Goal: Task Accomplishment & Management: Contribute content

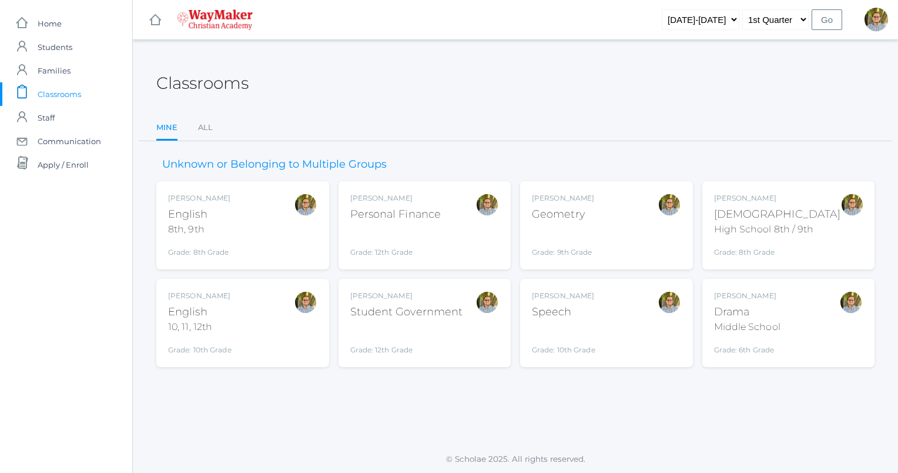
click at [639, 306] on div "Kylen Braileanu Speech Grade: 10th Grade SPEECH" at bounding box center [606, 322] width 149 height 65
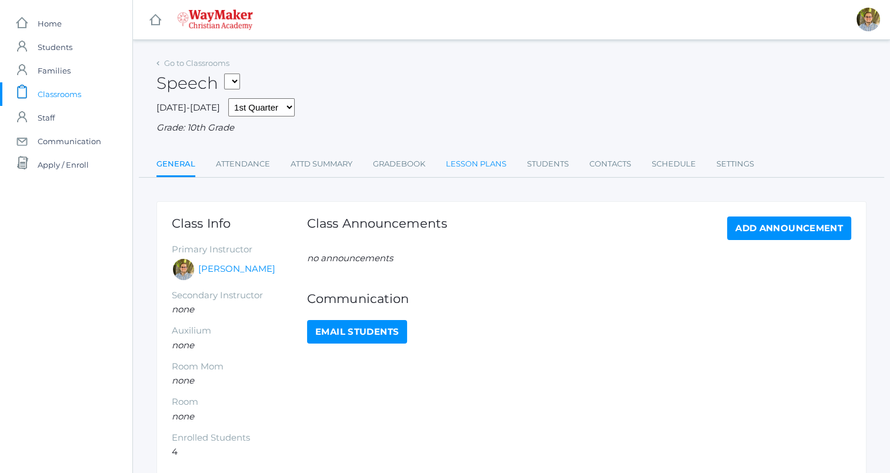
click at [459, 167] on link "Lesson Plans" at bounding box center [476, 164] width 61 height 24
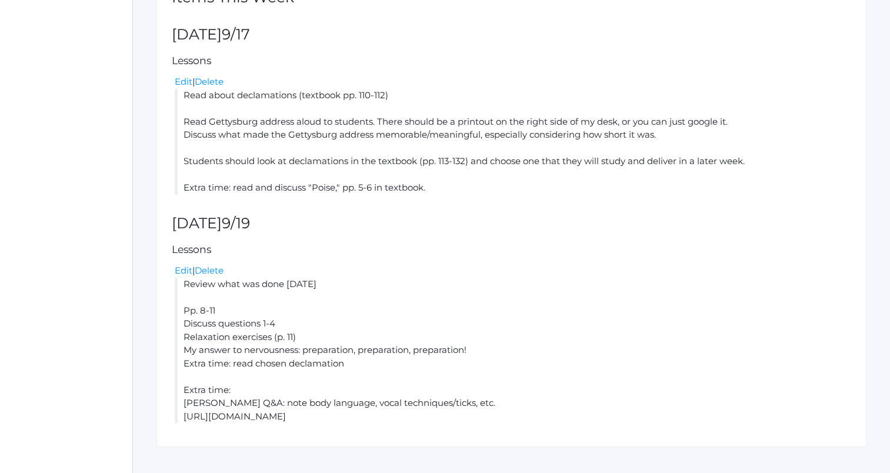
scroll to position [294, 0]
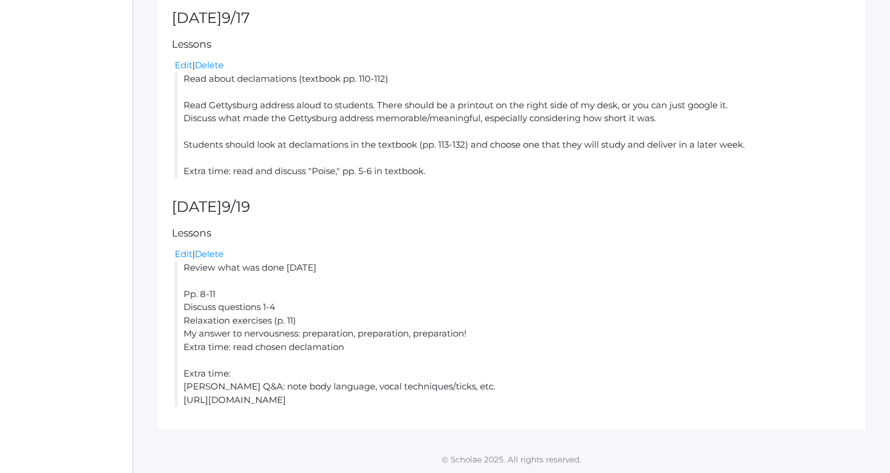
drag, startPoint x: 182, startPoint y: 79, endPoint x: 433, endPoint y: 400, distance: 407.1
click at [433, 400] on div "Lesson plan for the week of Mon (9/15) - Fri (9/19) prev today next Add a Lesso…" at bounding box center [511, 168] width 710 height 523
copy div "Read about declamations (textbook pp. 110-112) Read Gettysburg address aloud to…"
click at [669, 202] on h2 "Friday 9/19" at bounding box center [511, 207] width 679 height 16
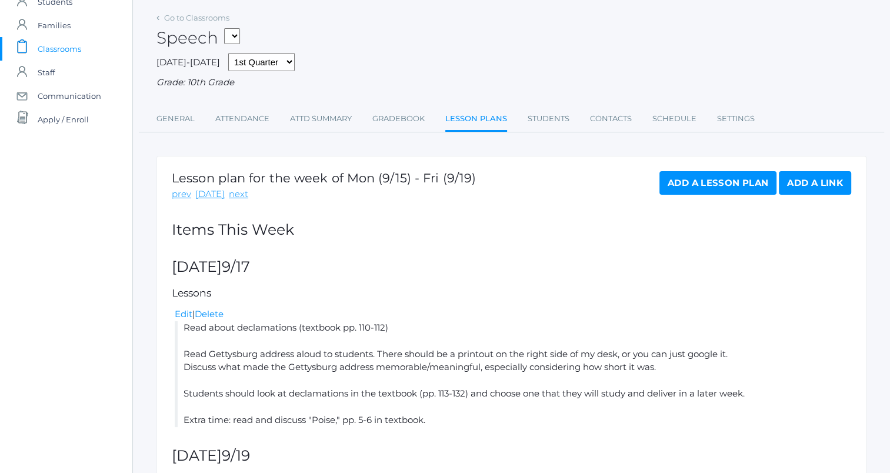
scroll to position [0, 0]
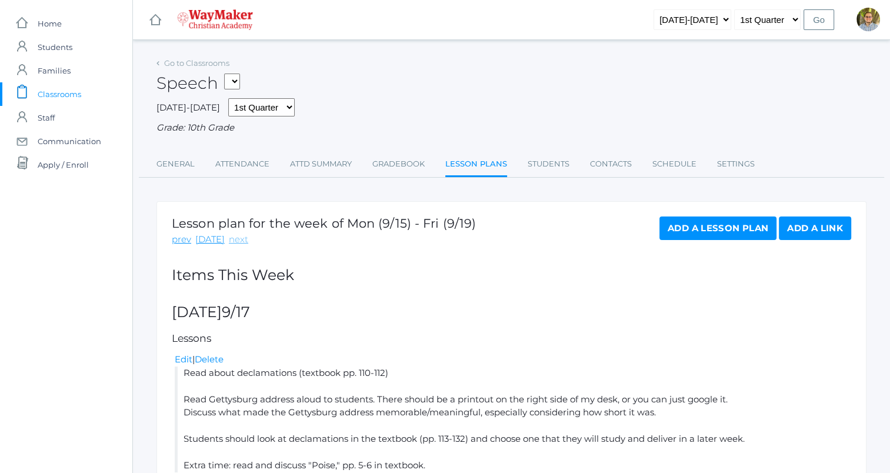
click at [235, 239] on link "next" at bounding box center [238, 240] width 19 height 14
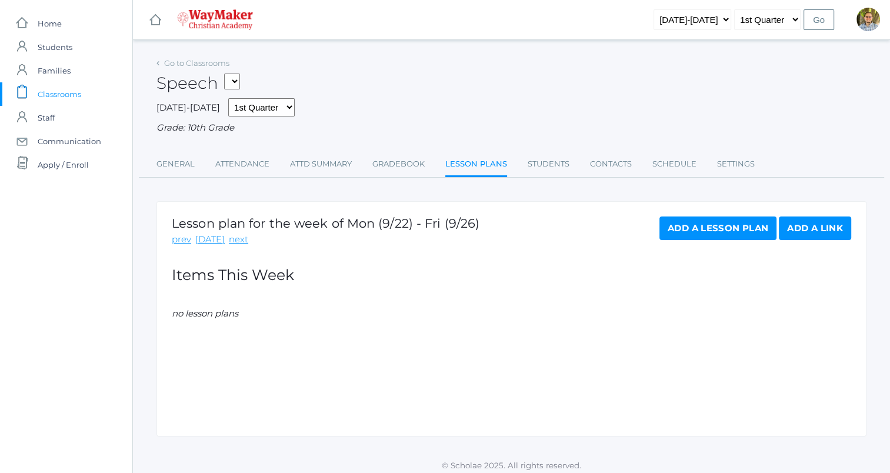
click at [713, 229] on link "Add a Lesson Plan" at bounding box center [717, 228] width 117 height 24
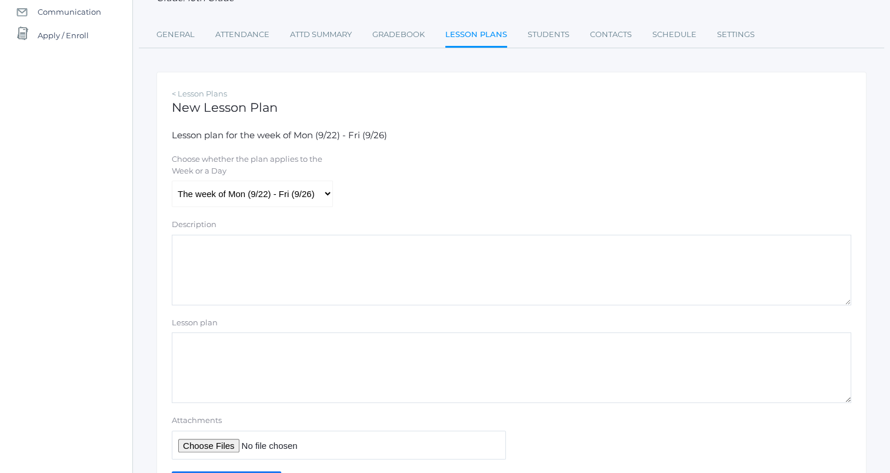
scroll to position [172, 0]
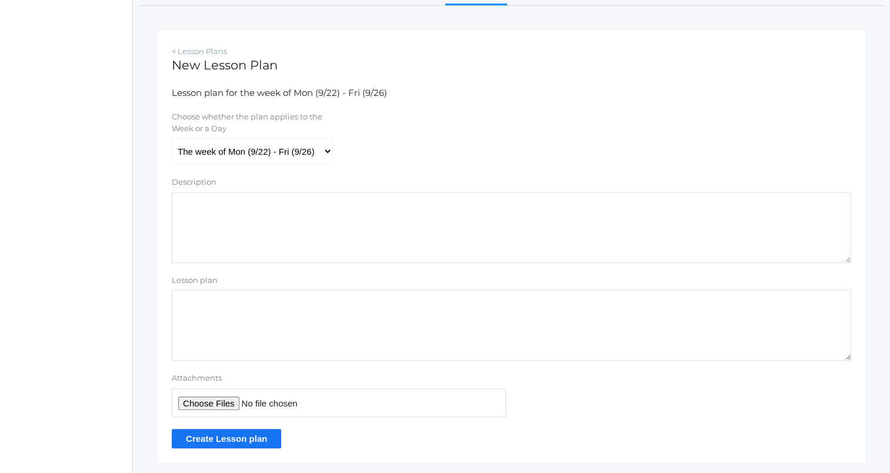
click at [360, 327] on textarea "Lesson plan" at bounding box center [511, 325] width 679 height 71
paste textarea "Read about declamations (textbook pp. 110-112) Read Gettysburg address aloud to…"
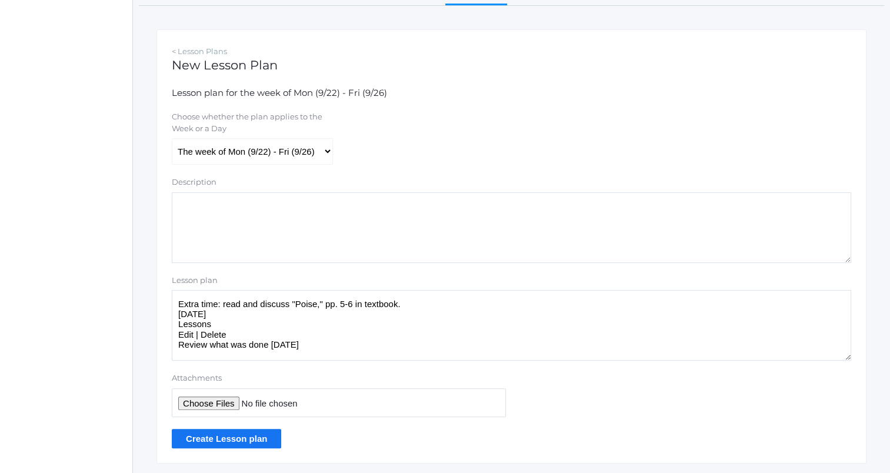
scroll to position [71, 0]
drag, startPoint x: 178, startPoint y: 311, endPoint x: 234, endPoint y: 329, distance: 58.8
click at [234, 329] on textarea "Read about declamations (textbook pp. 110-112) Read Gettysburg address aloud to…" at bounding box center [511, 325] width 679 height 71
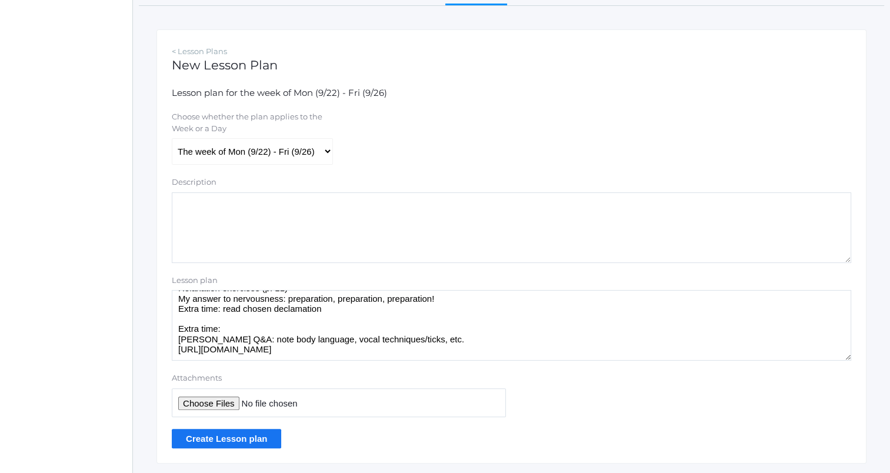
drag, startPoint x: 178, startPoint y: 318, endPoint x: 413, endPoint y: 350, distance: 238.0
click at [413, 350] on textarea "Read about declamations (textbook pp. 110-112) Read Gettysburg address aloud to…" at bounding box center [511, 325] width 679 height 71
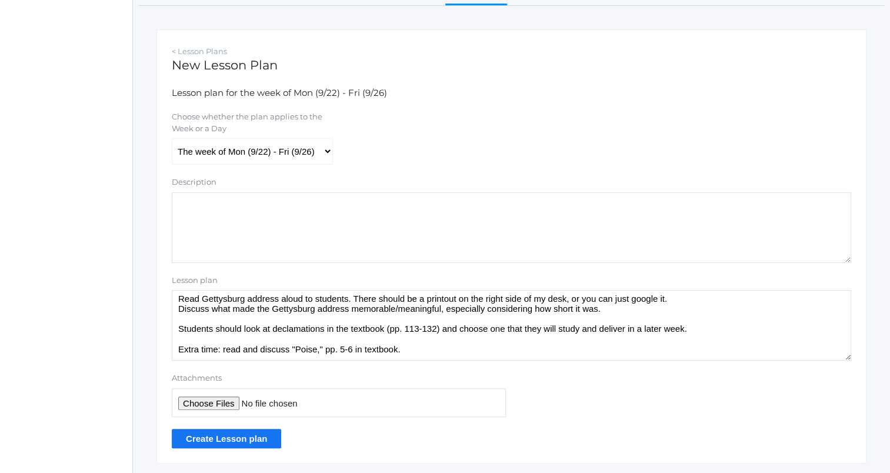
scroll to position [0, 0]
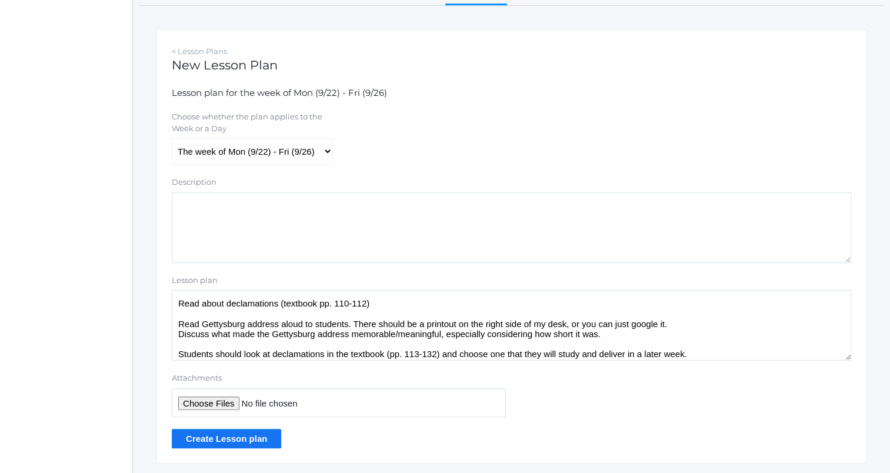
type textarea "Read about declamations (textbook pp. 110-112) Read Gettysburg address aloud to…"
click at [252, 440] on input "Create Lesson plan" at bounding box center [226, 438] width 109 height 19
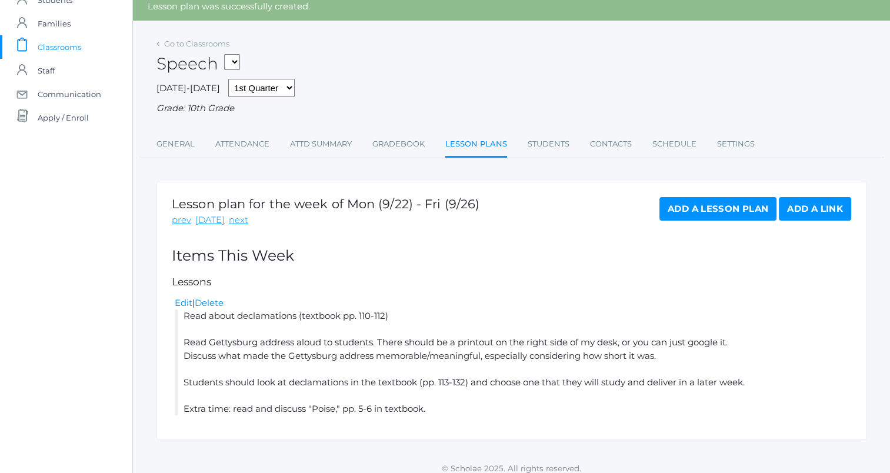
scroll to position [56, 0]
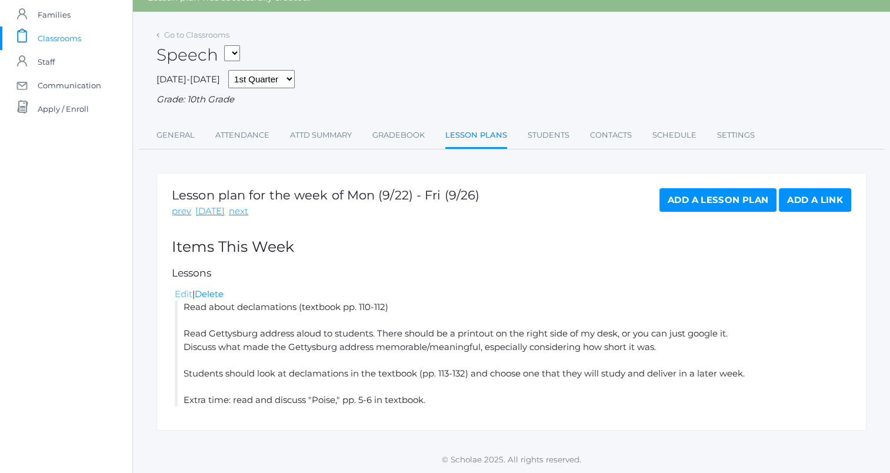
click at [183, 295] on link "Edit" at bounding box center [184, 293] width 18 height 11
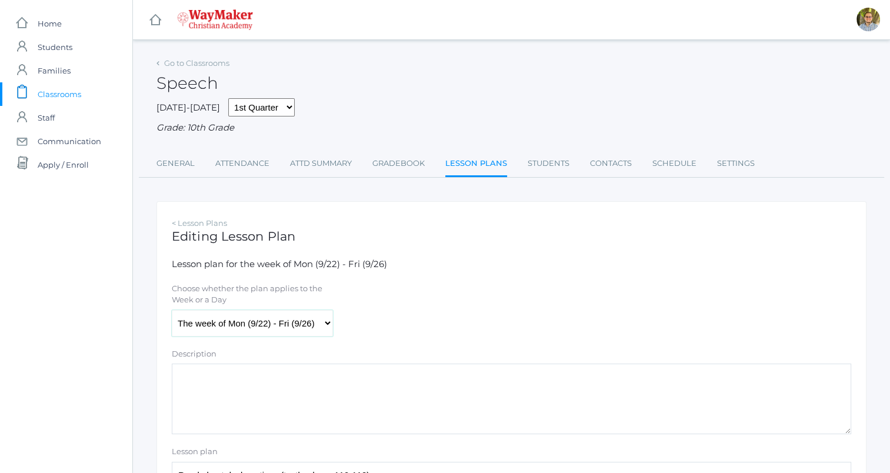
click at [242, 327] on select "The week of Mon (9/22) - Fri (9/26) Monday (9/22) Tuesday (9/23) Wednesday (9/2…" at bounding box center [252, 323] width 161 height 26
select select "2025-09-24"
click at [172, 310] on select "The week of Mon (9/22) - Fri (9/26) Monday (9/22) Tuesday (9/23) Wednesday (9/2…" at bounding box center [252, 323] width 161 height 26
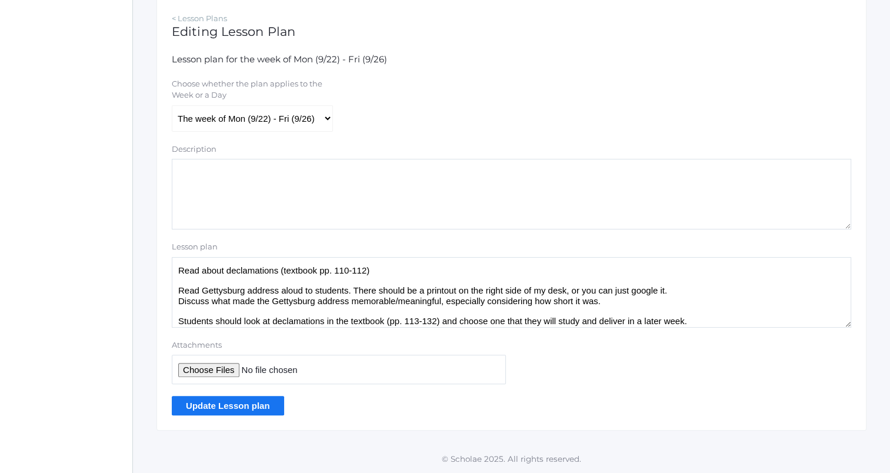
click at [263, 407] on input "Update Lesson plan" at bounding box center [228, 405] width 112 height 19
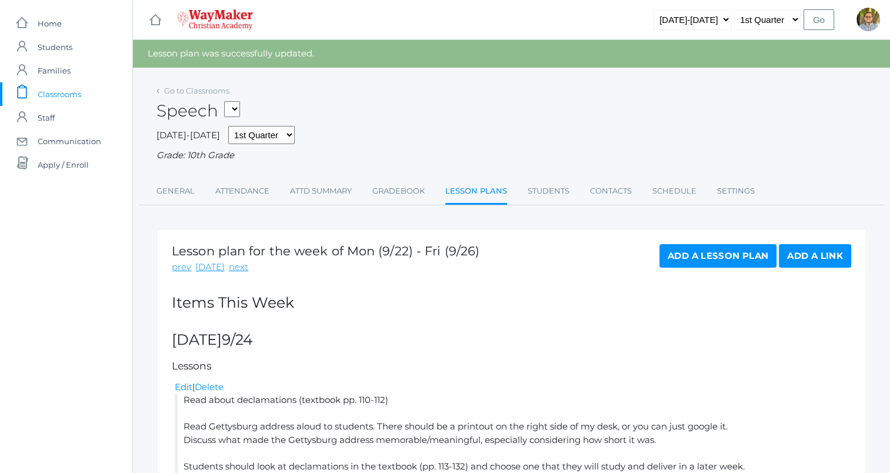
click at [698, 269] on div "Add a Lesson Plan Add a Link" at bounding box center [755, 259] width 192 height 30
click at [694, 264] on link "Add a Lesson Plan" at bounding box center [717, 256] width 117 height 24
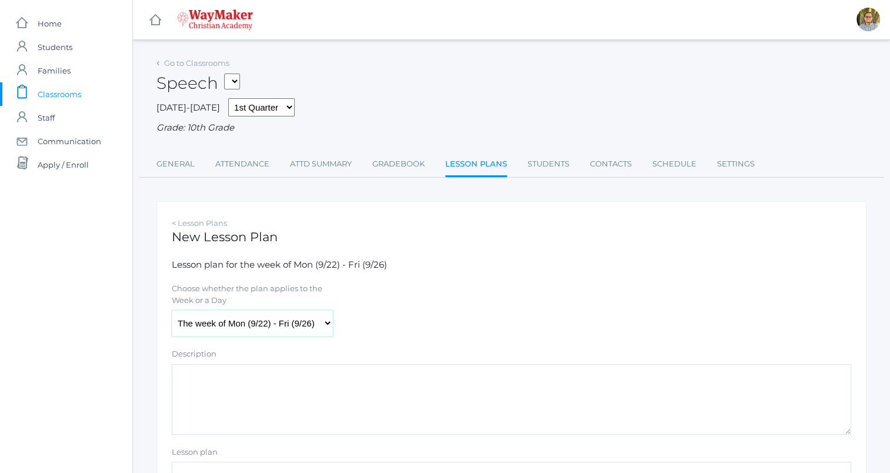
click at [203, 326] on select "The week of Mon (9/22) - Fri (9/26) Monday (9/22) Tuesday (9/23) Wednesday (9/2…" at bounding box center [252, 323] width 161 height 26
select select "2025-09-26"
click at [172, 310] on select "The week of Mon (9/22) - Fri (9/26) Monday (9/22) Tuesday (9/23) Wednesday (9/2…" at bounding box center [252, 323] width 161 height 26
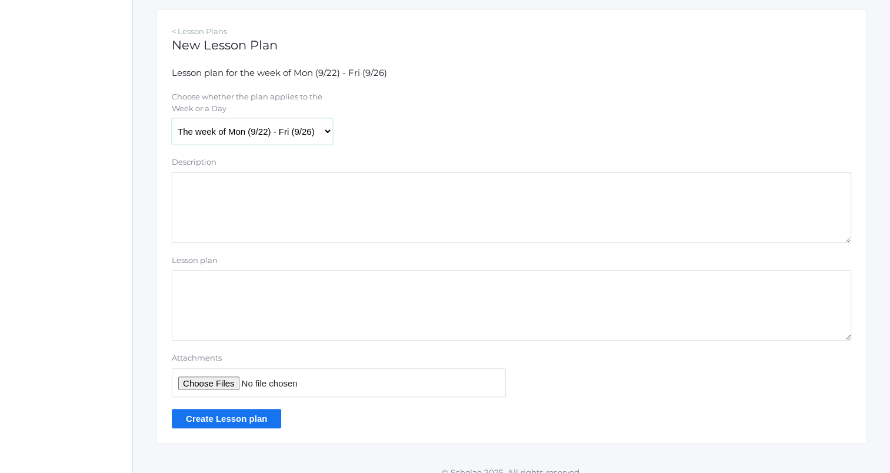
scroll to position [205, 0]
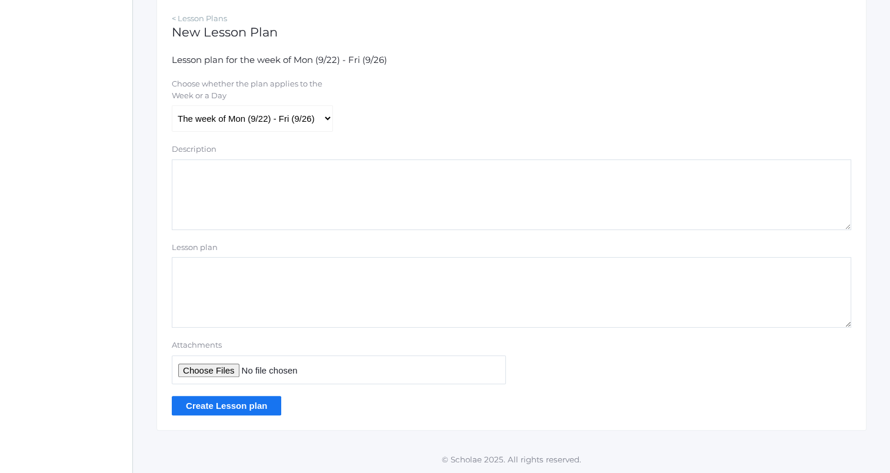
click at [270, 279] on textarea "Lesson plan" at bounding box center [511, 292] width 679 height 71
paste textarea "Review what was done on Wednesday Pp. 8-11 Discuss questions 1-4 Relaxation exe…"
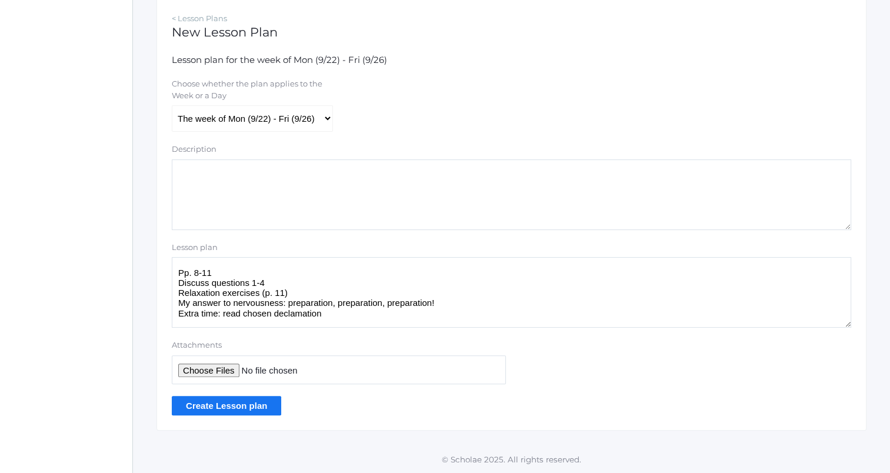
scroll to position [0, 0]
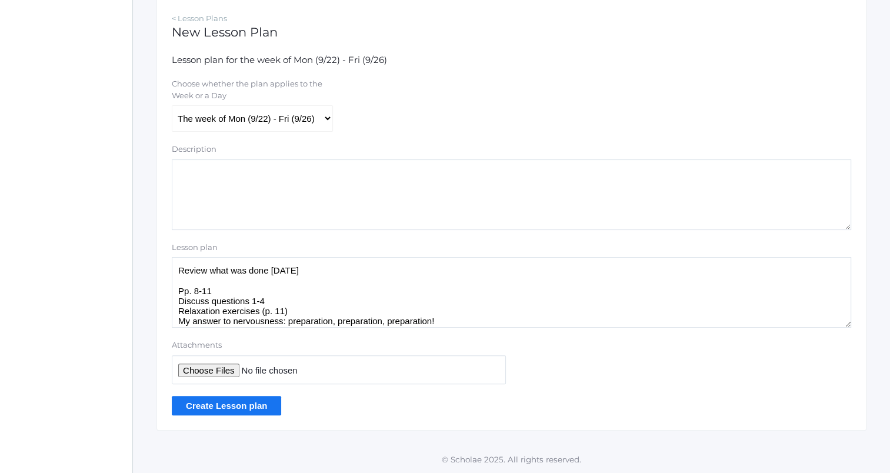
type textarea "Review what was done on Wednesday Pp. 8-11 Discuss questions 1-4 Relaxation exe…"
click at [249, 407] on input "Create Lesson plan" at bounding box center [226, 405] width 109 height 19
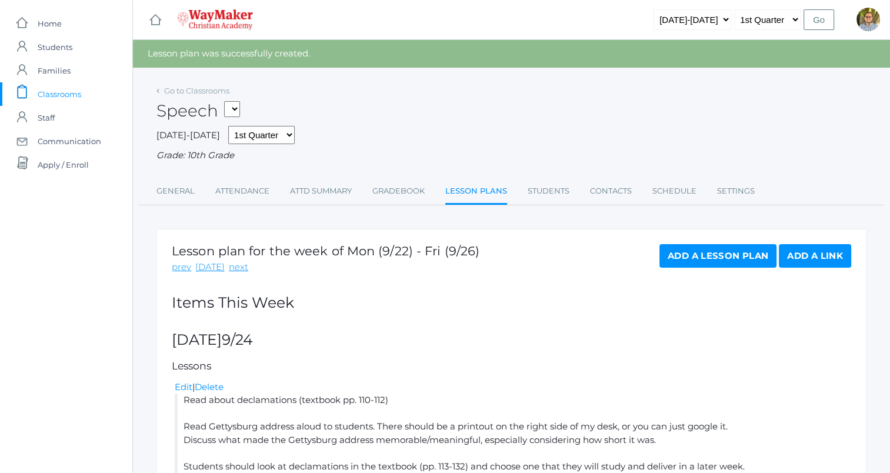
click at [69, 92] on span "Classrooms" at bounding box center [60, 94] width 44 height 24
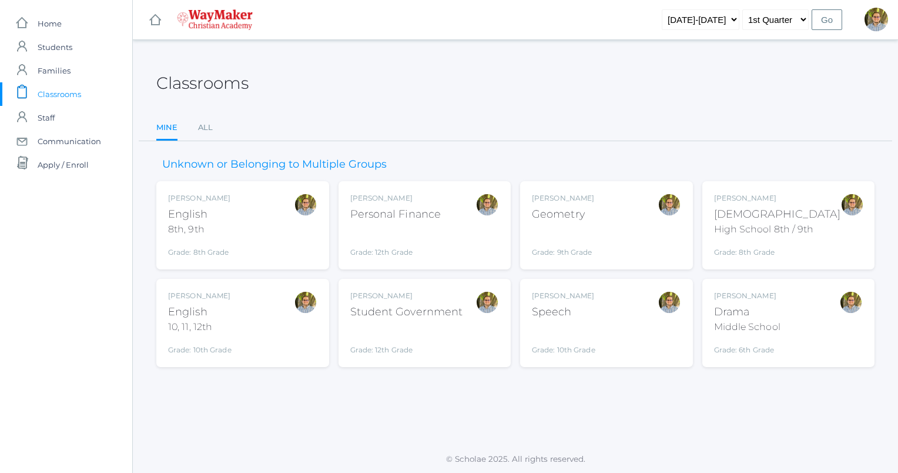
click at [276, 229] on div "Kylen Braileanu English 8th, 9th Grade: 8th Grade 08ENGLISH" at bounding box center [242, 225] width 149 height 65
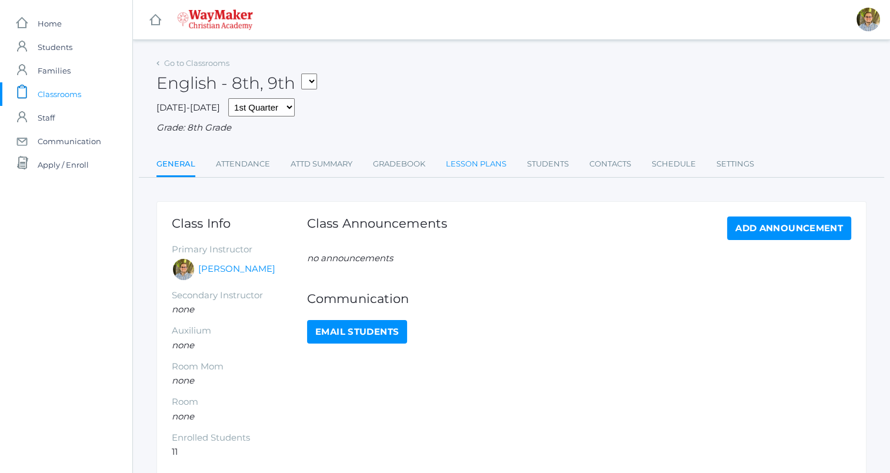
click at [459, 171] on link "Lesson Plans" at bounding box center [476, 164] width 61 height 24
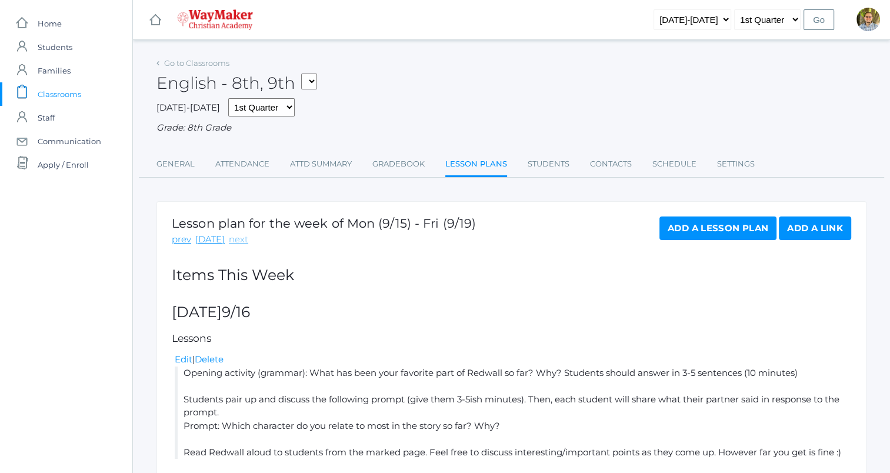
click at [239, 241] on link "next" at bounding box center [238, 240] width 19 height 14
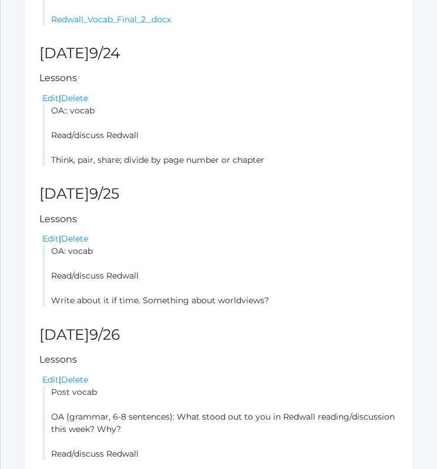
scroll to position [583, 0]
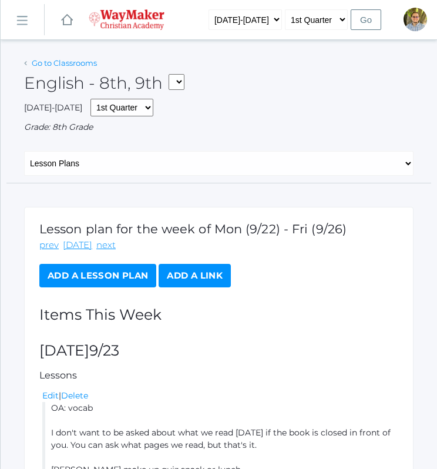
click at [48, 66] on link "Go to Classrooms" at bounding box center [64, 62] width 65 height 9
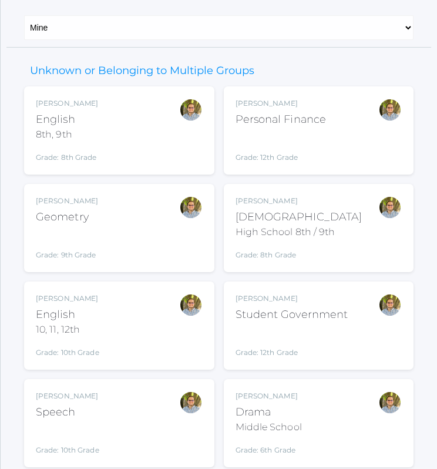
scroll to position [101, 0]
click at [149, 328] on div "[PERSON_NAME] English 10, 11, 12th Grade: 10th Grade HSENGLISH" at bounding box center [119, 325] width 167 height 65
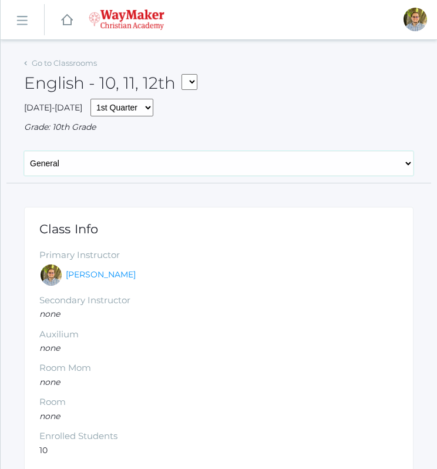
click at [96, 168] on select "General Attendance Attd Summary Gradebook Lesson Plans Students Contacts Schedu…" at bounding box center [219, 163] width 390 height 25
select select "/classrooms/2527/lesson_plans?term=1"
click at [24, 151] on select "General Attendance Attd Summary Gradebook Lesson Plans Students Contacts Schedu…" at bounding box center [219, 163] width 390 height 25
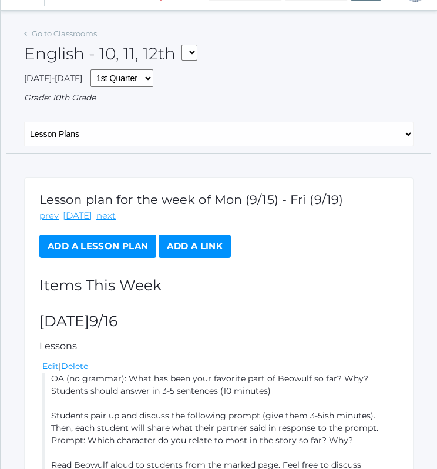
scroll to position [20, 0]
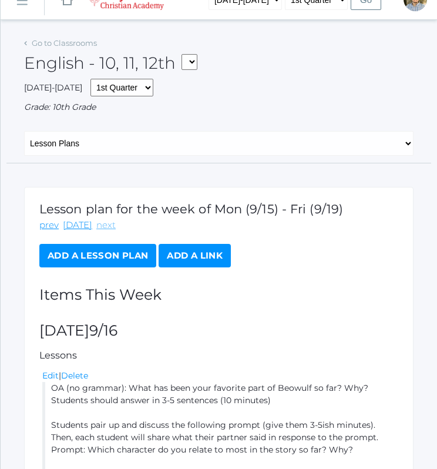
click at [99, 224] on link "next" at bounding box center [105, 226] width 19 height 14
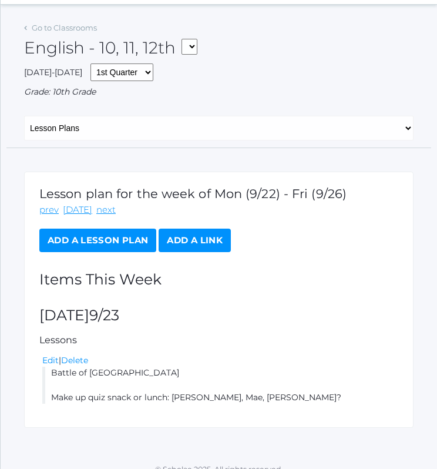
scroll to position [49, 0]
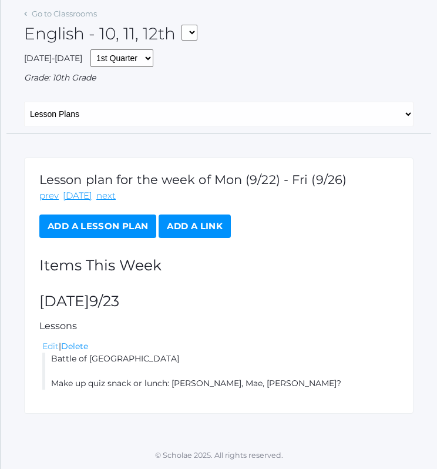
click at [52, 346] on link "Edit" at bounding box center [50, 346] width 16 height 11
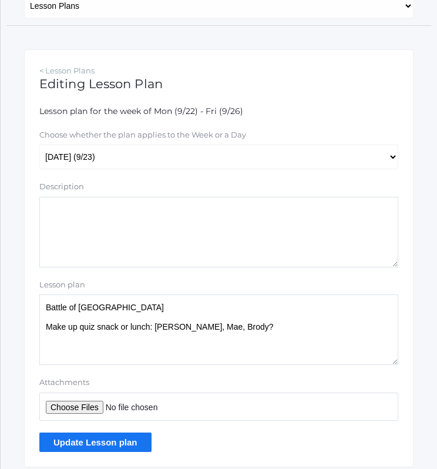
scroll to position [160, 0]
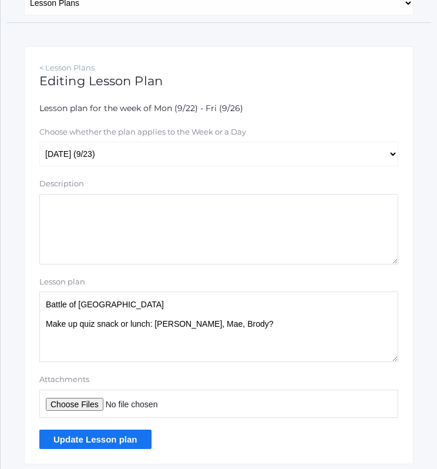
click at [136, 305] on textarea "Battle of [GEOGRAPHIC_DATA] Make up quiz snack or lunch: [PERSON_NAME], Mae, Br…" at bounding box center [218, 327] width 359 height 71
type textarea "Battle of [GEOGRAPHIC_DATA]: read/discuss Make up quiz snack or lunch: [PERSON_…"
click at [116, 440] on input "Update Lesson plan" at bounding box center [95, 439] width 112 height 19
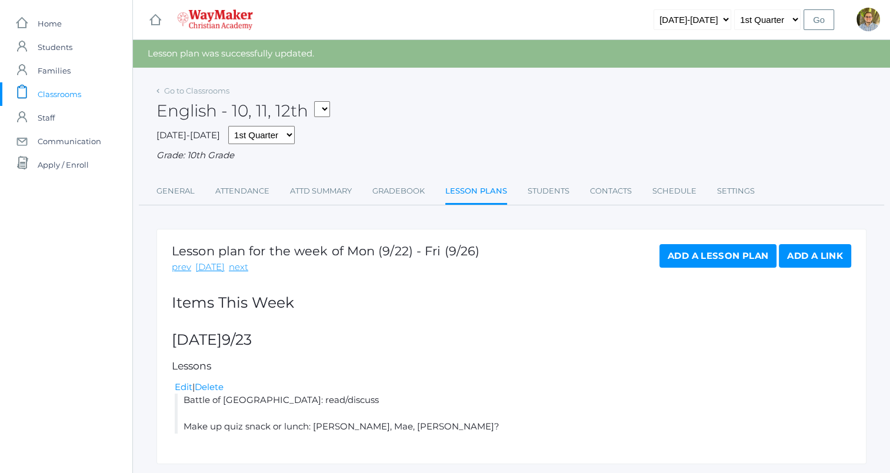
scroll to position [34, 0]
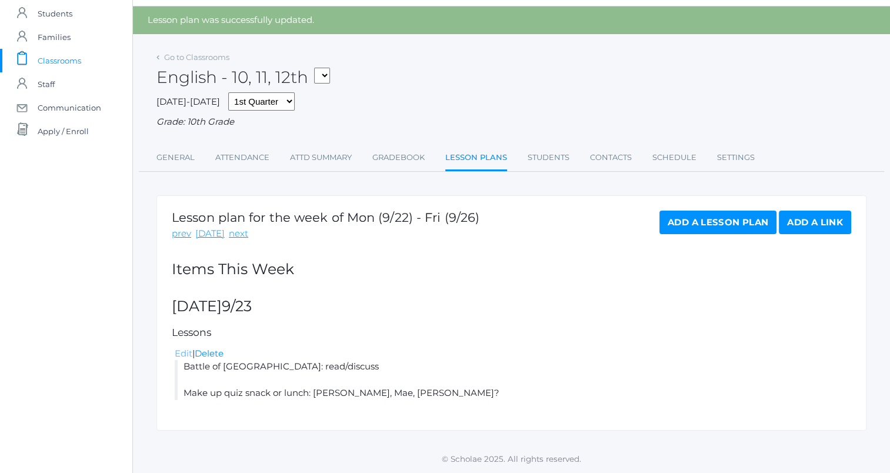
click at [185, 357] on link "Edit" at bounding box center [184, 352] width 18 height 11
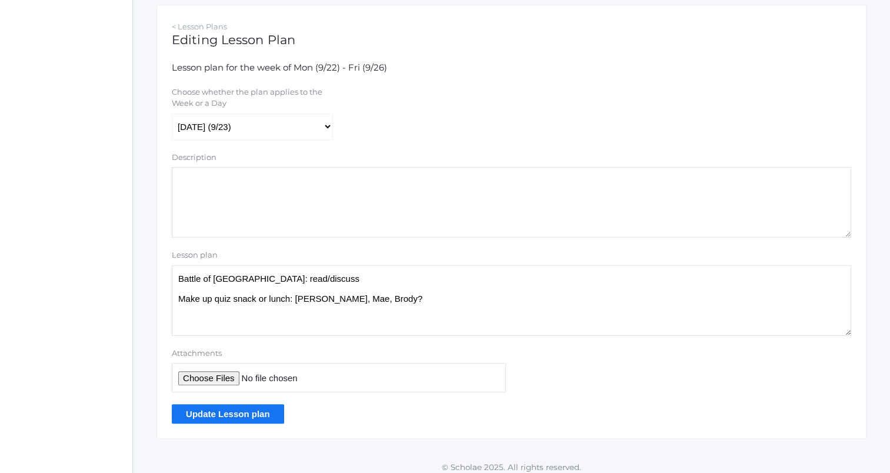
scroll to position [205, 0]
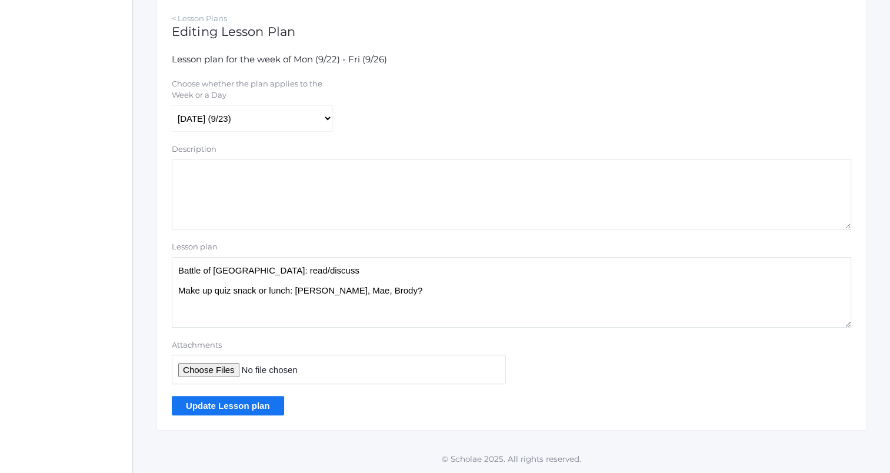
click at [205, 371] on input "Attachments" at bounding box center [339, 369] width 334 height 29
type input "C:\fakepath\Battle of [GEOGRAPHIC_DATA] full text.docx"
click at [255, 409] on input "Update Lesson plan" at bounding box center [228, 405] width 112 height 19
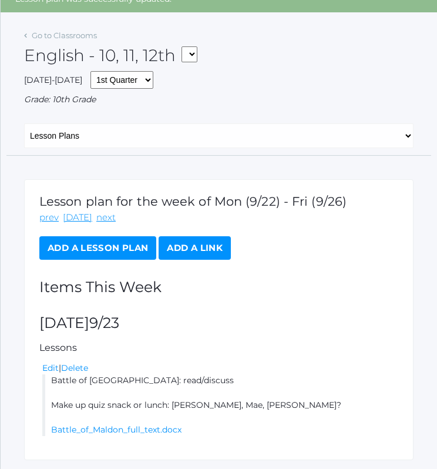
scroll to position [101, 0]
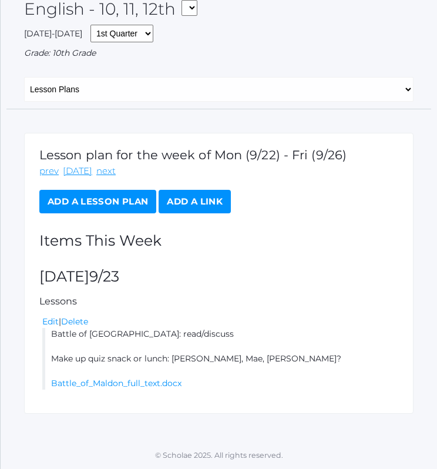
click at [94, 205] on link "Add a Lesson Plan" at bounding box center [97, 202] width 117 height 24
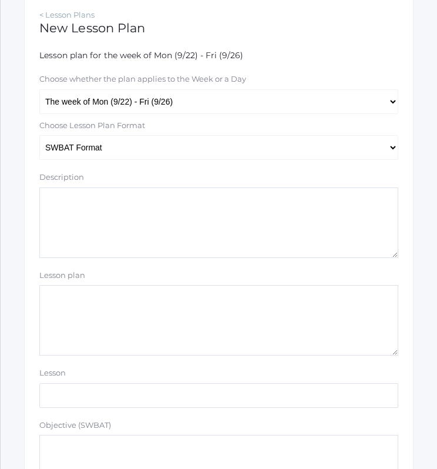
scroll to position [214, 0]
click at [181, 299] on textarea "Lesson plan" at bounding box center [218, 320] width 359 height 71
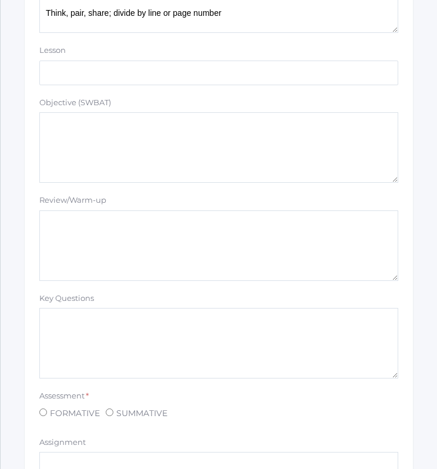
scroll to position [537, 0]
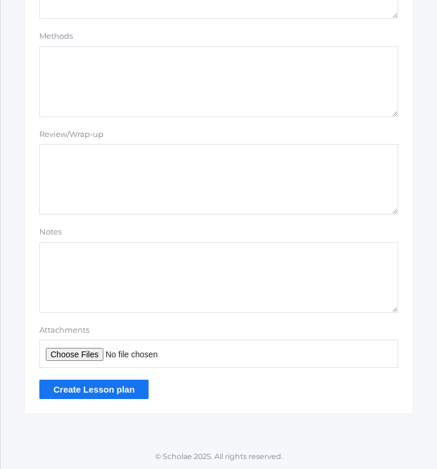
type textarea "OA: vocab Read/discuss Beowulf Think, pair, share; divide by line or page number"
click at [99, 383] on input "Create Lesson plan" at bounding box center [93, 389] width 109 height 19
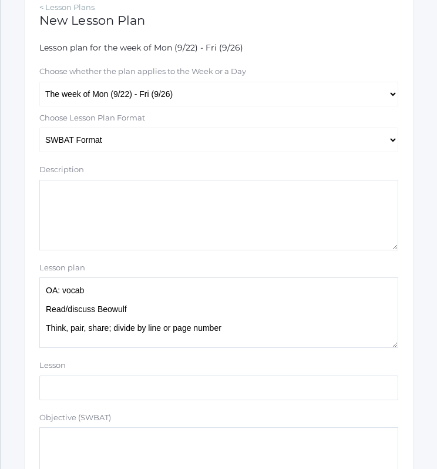
scroll to position [222, 0]
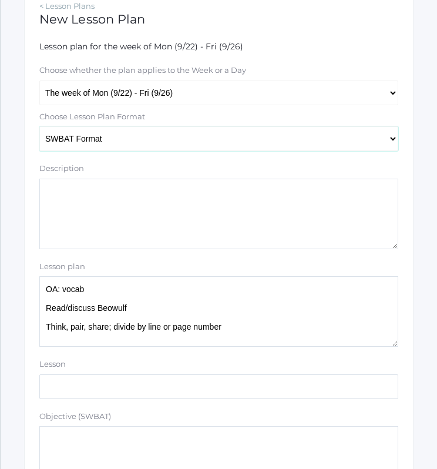
click at [175, 144] on select "Traditional Format SWBAT Format" at bounding box center [218, 138] width 359 height 25
select select "legacy"
click at [39, 126] on select "Traditional Format SWBAT Format" at bounding box center [218, 138] width 359 height 25
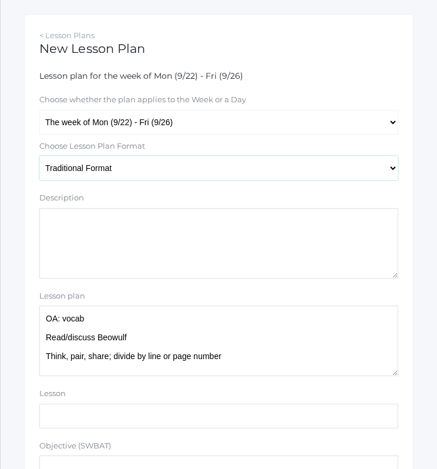
scroll to position [191, 0]
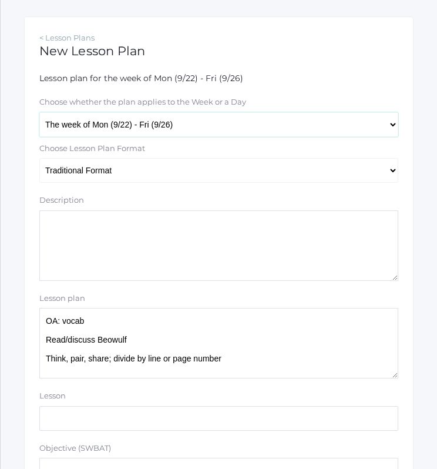
click at [163, 126] on select "The week of Mon (9/22) - Fri (9/26) [DATE] (9/22) [DATE] (9/23) [DATE] (9/24) […" at bounding box center [218, 124] width 359 height 25
select select "2025-09-24"
click at [39, 112] on select "The week of Mon (9/22) - Fri (9/26) [DATE] (9/22) [DATE] (9/23) [DATE] (9/24) […" at bounding box center [218, 124] width 359 height 25
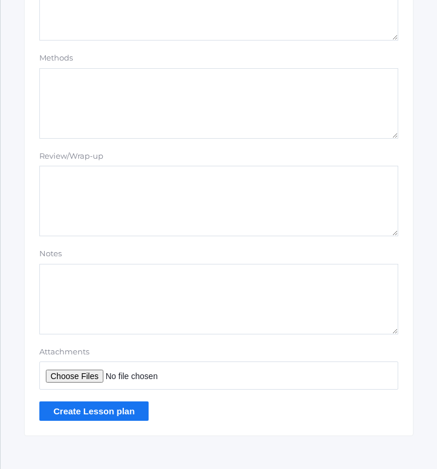
scroll to position [1040, 0]
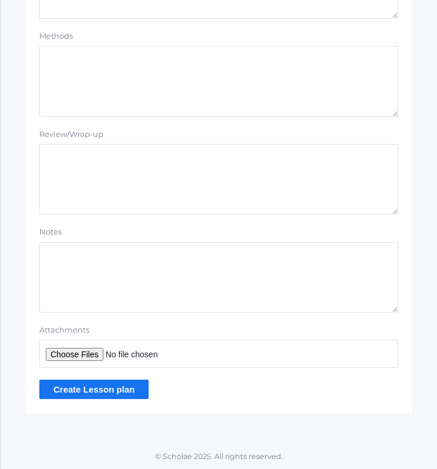
click at [107, 393] on input "Create Lesson plan" at bounding box center [93, 389] width 109 height 19
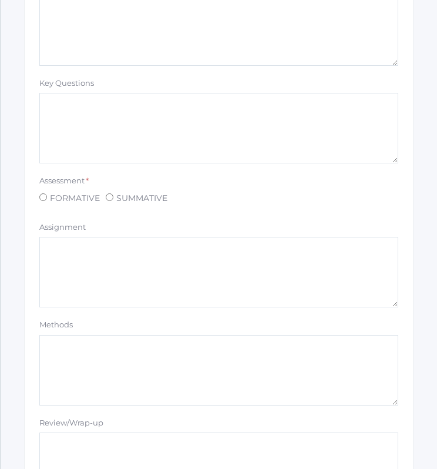
scroll to position [752, 0]
click at [69, 195] on span "FORMATIVE" at bounding box center [73, 198] width 53 height 15
click at [47, 195] on input "FORMATIVE" at bounding box center [43, 197] width 8 height 8
radio input "true"
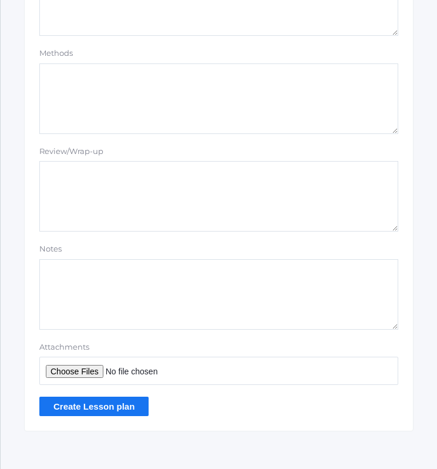
scroll to position [1040, 0]
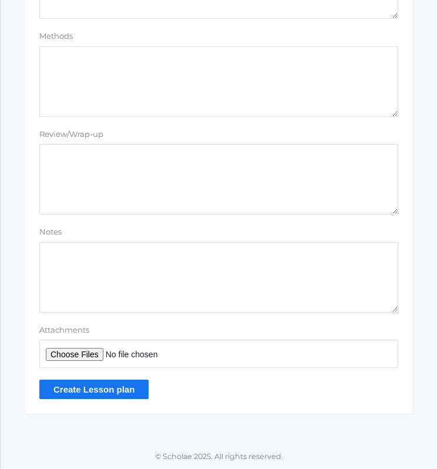
click at [103, 386] on input "Create Lesson plan" at bounding box center [93, 389] width 109 height 19
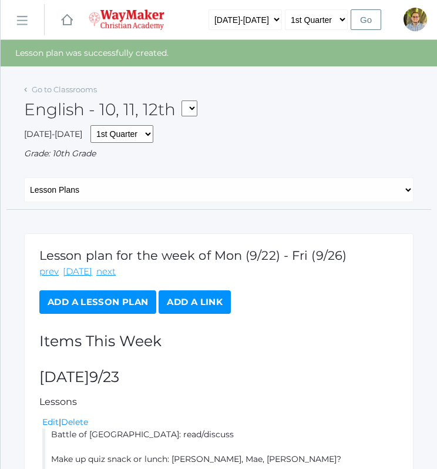
scroll to position [241, 0]
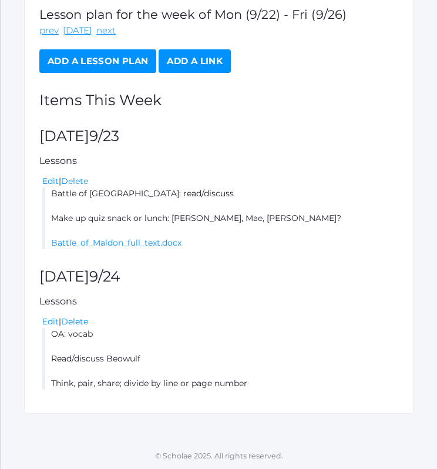
click at [96, 69] on link "Add a Lesson Plan" at bounding box center [97, 61] width 117 height 24
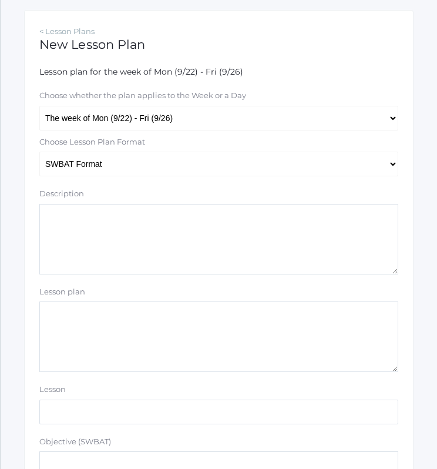
scroll to position [192, 0]
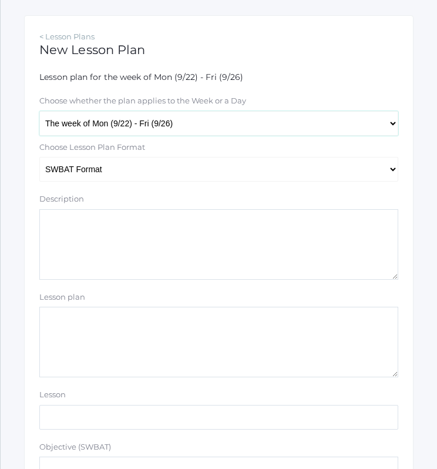
click at [175, 122] on select "The week of Mon (9/22) - Fri (9/26) [DATE] (9/22) [DATE] (9/23) [DATE] (9/24) […" at bounding box center [218, 123] width 359 height 25
select select "2025-09-25"
click at [39, 111] on select "The week of Mon (9/22) - Fri (9/26) [DATE] (9/22) [DATE] (9/23) [DATE] (9/24) […" at bounding box center [218, 123] width 359 height 25
click at [139, 170] on select "Traditional Format SWBAT Format" at bounding box center [218, 169] width 359 height 25
select select "legacy"
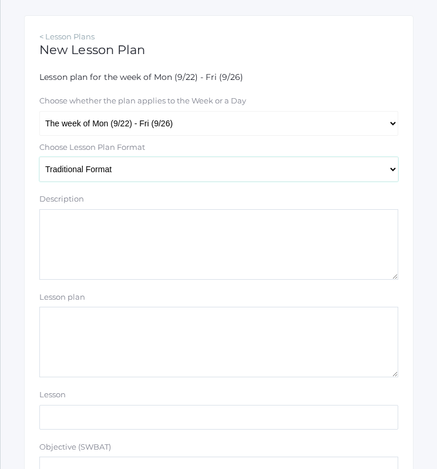
click at [39, 157] on select "Traditional Format SWBAT Format" at bounding box center [218, 169] width 359 height 25
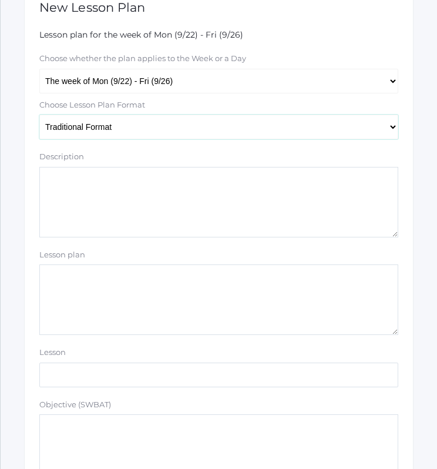
scroll to position [232, 0]
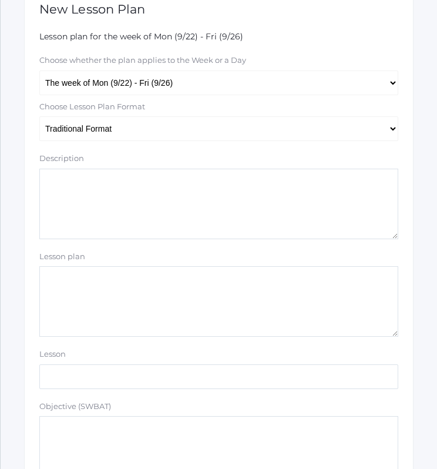
click at [173, 320] on textarea "Lesson plan" at bounding box center [218, 301] width 359 height 71
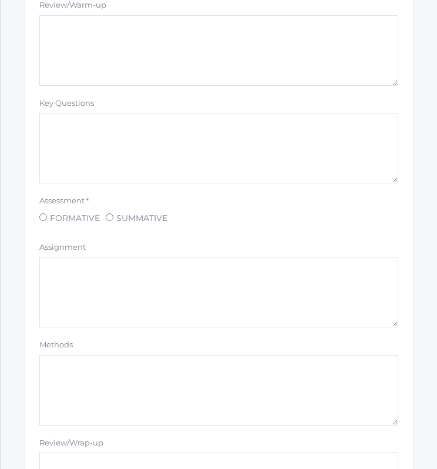
scroll to position [740, 0]
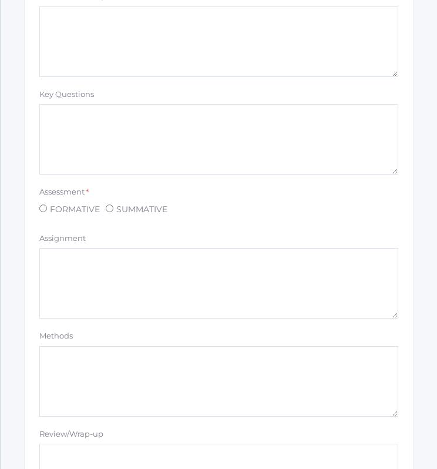
type textarea "OA: vocab Read/discuss Beowulf Write about it if time. Something odd that stick…"
click at [75, 211] on span "FORMATIVE" at bounding box center [73, 209] width 53 height 15
click at [47, 211] on input "FORMATIVE" at bounding box center [43, 209] width 8 height 8
radio input "true"
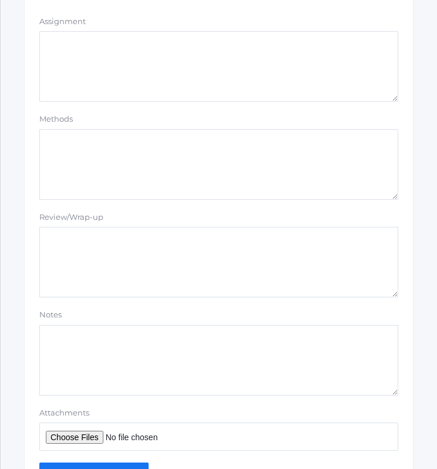
scroll to position [990, 0]
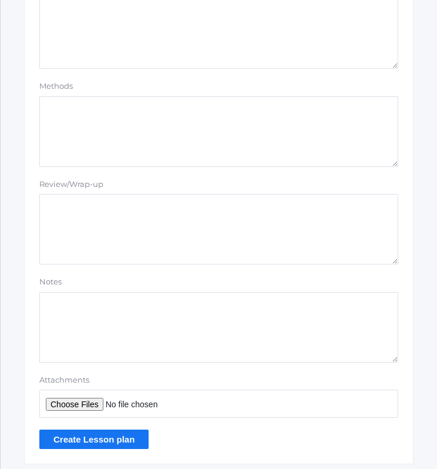
click at [101, 435] on input "Create Lesson plan" at bounding box center [93, 439] width 109 height 19
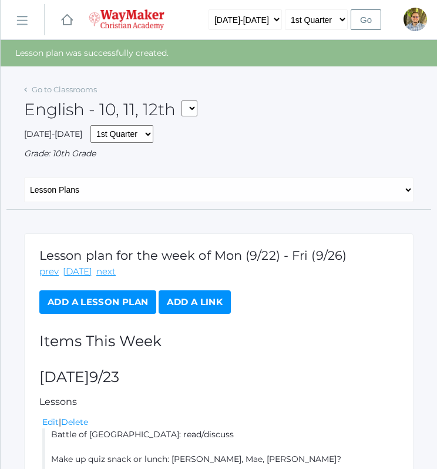
click at [102, 301] on link "Add a Lesson Plan" at bounding box center [97, 302] width 117 height 24
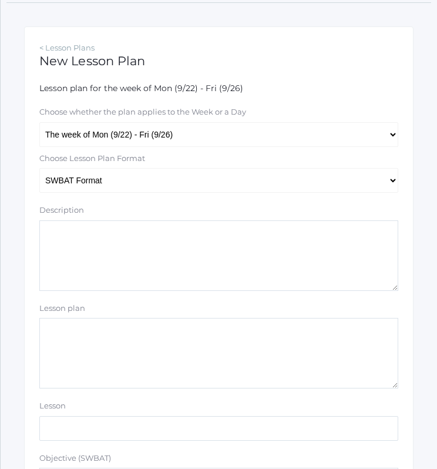
scroll to position [207, 0]
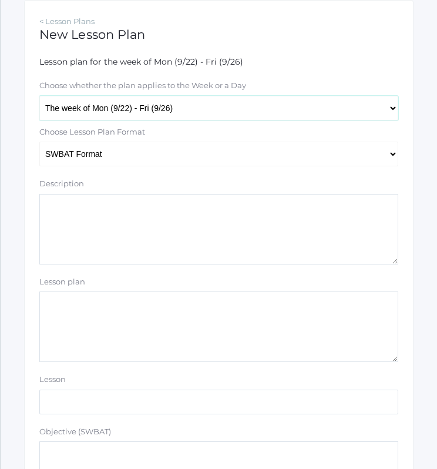
click at [162, 102] on select "The week of Mon (9/22) - Fri (9/26) [DATE] (9/22) [DATE] (9/23) [DATE] (9/24) […" at bounding box center [218, 108] width 359 height 25
select select "[DATE]"
click at [39, 96] on select "The week of Mon (9/22) - Fri (9/26) Monday (9/22) Tuesday (9/23) Wednesday (9/2…" at bounding box center [218, 108] width 359 height 25
click at [158, 150] on select "Traditional Format SWBAT Format" at bounding box center [218, 154] width 359 height 25
select select "legacy"
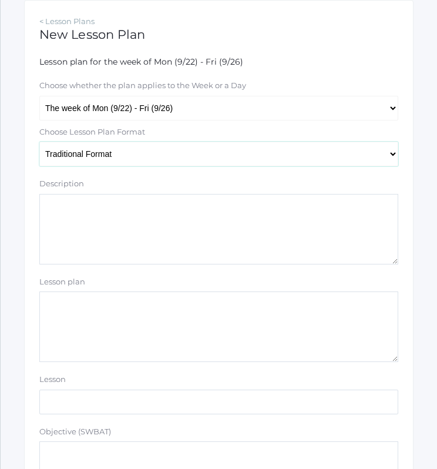
click at [39, 142] on select "Traditional Format SWBAT Format" at bounding box center [218, 154] width 359 height 25
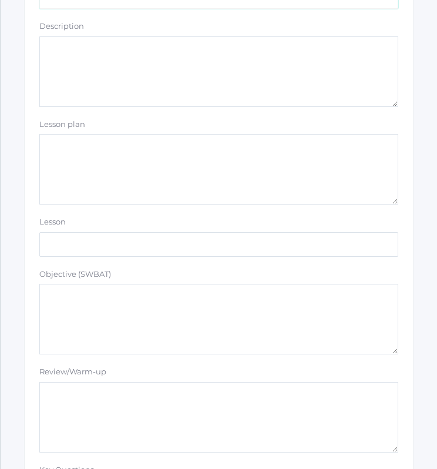
scroll to position [385, 0]
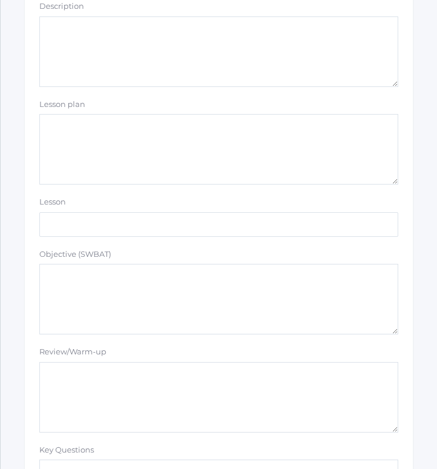
click at [106, 157] on textarea "Lesson plan" at bounding box center [218, 149] width 359 height 71
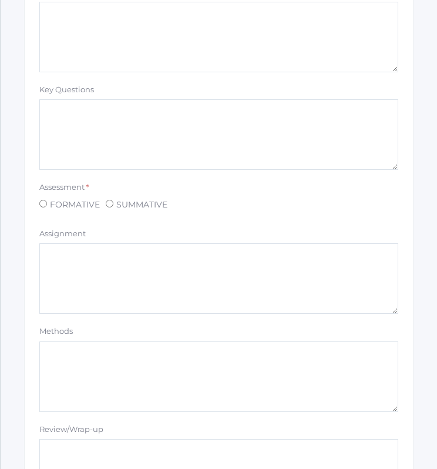
scroll to position [748, 0]
type textarea "Post vocab OA (grammar, 6-8 sentences): What stood out to you in Beowulf readin…"
click at [72, 198] on span "FORMATIVE" at bounding box center [73, 202] width 53 height 15
click at [47, 198] on input "FORMATIVE" at bounding box center [43, 201] width 8 height 8
radio input "true"
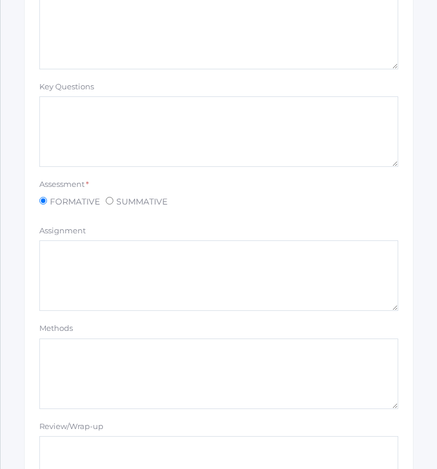
scroll to position [1040, 0]
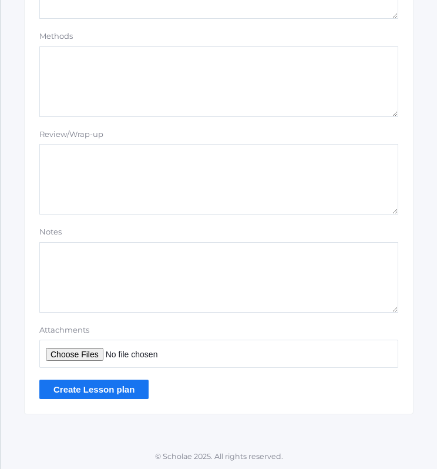
click at [111, 389] on input "Create Lesson plan" at bounding box center [93, 389] width 109 height 19
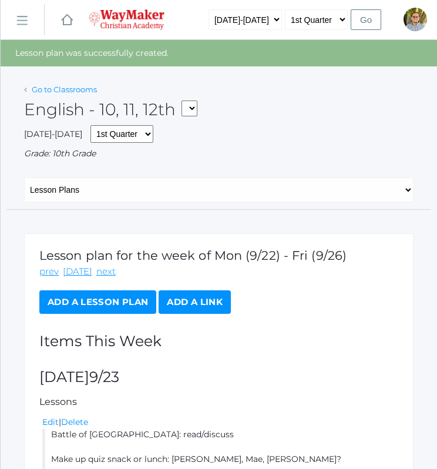
click at [68, 89] on link "Go to Classrooms" at bounding box center [64, 89] width 65 height 9
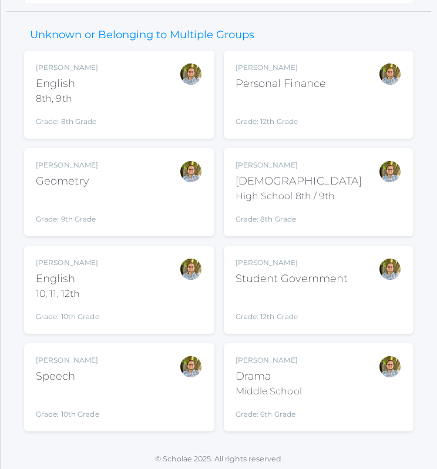
scroll to position [139, 0]
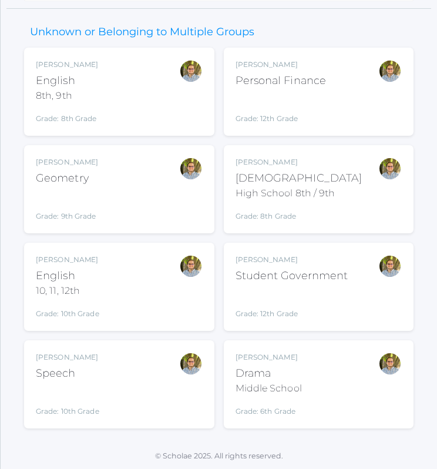
click at [319, 367] on div "Kylen Braileanu Drama Middle School Grade: 6th Grade THEATER" at bounding box center [319, 384] width 167 height 65
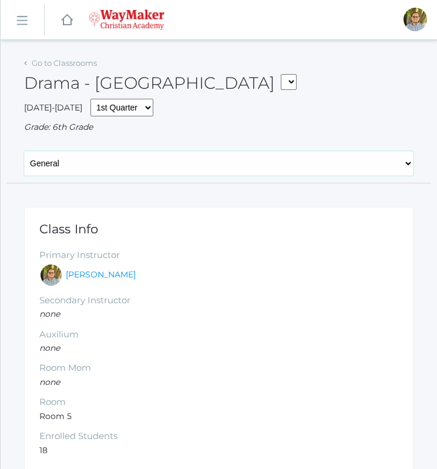
click at [194, 166] on select "General Attendance Attd Summary Gradebook Lesson Plans Students Contacts Schedu…" at bounding box center [219, 163] width 390 height 25
select select "/classrooms/2547/lesson_plans?term=1"
click at [24, 151] on select "General Attendance Attd Summary Gradebook Lesson Plans Students Contacts Schedu…" at bounding box center [219, 163] width 390 height 25
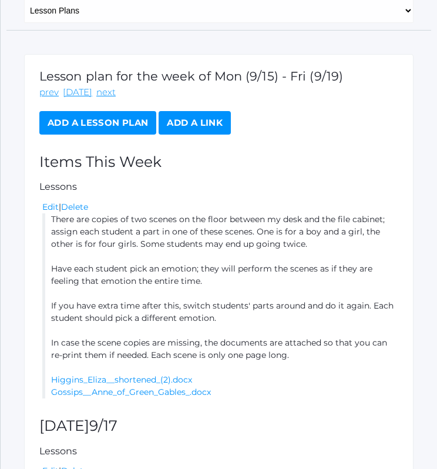
scroll to position [160, 0]
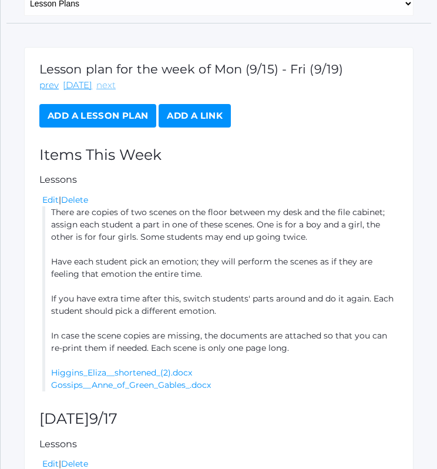
click at [99, 85] on link "next" at bounding box center [105, 86] width 19 height 14
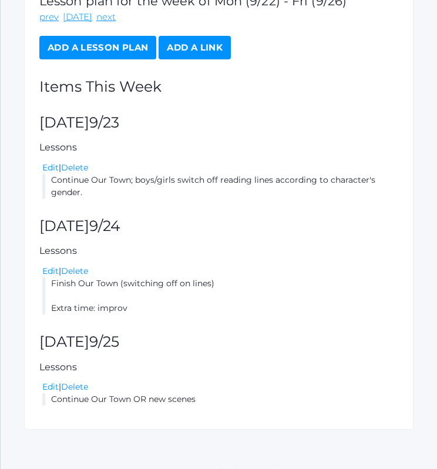
scroll to position [245, 0]
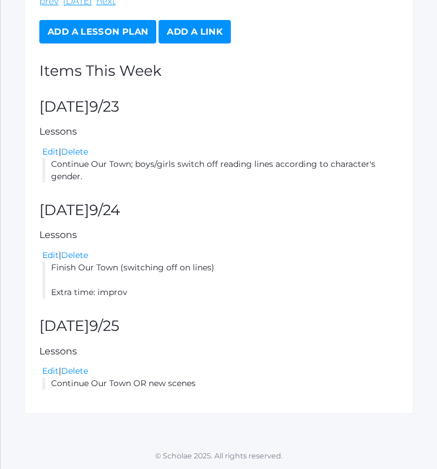
click at [134, 39] on link "Add a Lesson Plan" at bounding box center [97, 32] width 117 height 24
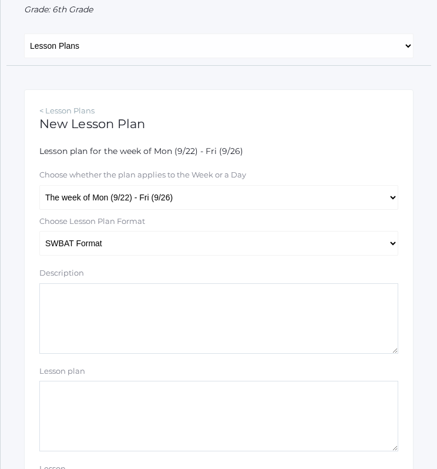
scroll to position [119, 0]
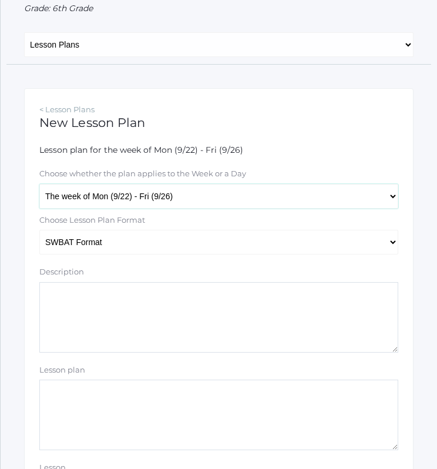
click at [212, 196] on select "The week of Mon (9/22) - Fri (9/26) [DATE] (9/22) [DATE] (9/23) [DATE] (9/24) […" at bounding box center [218, 196] width 359 height 25
select select "[DATE]"
click at [39, 184] on select "The week of Mon (9/22) - Fri (9/26) [DATE] (9/22) [DATE] (9/23) [DATE] (9/24) […" at bounding box center [218, 196] width 359 height 25
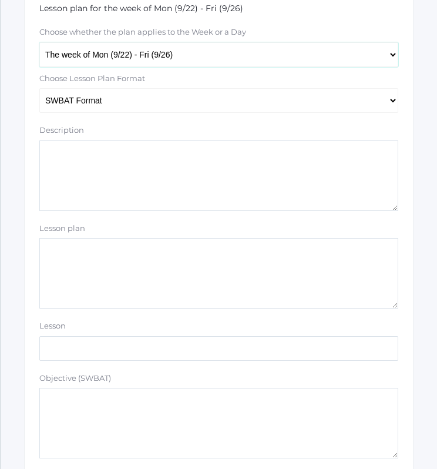
scroll to position [251, 0]
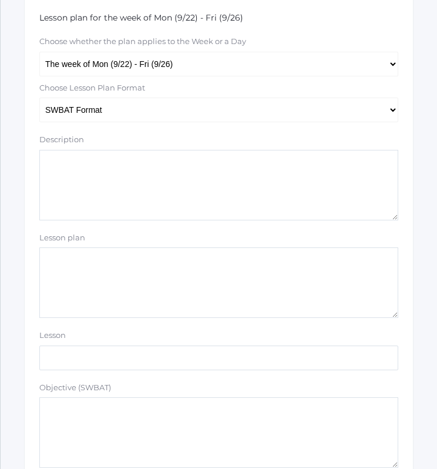
click at [169, 203] on textarea "Description" at bounding box center [218, 185] width 359 height 71
click at [162, 106] on select "Traditional Format SWBAT Format" at bounding box center [218, 110] width 359 height 25
select select "legacy"
click at [39, 98] on select "Traditional Format SWBAT Format" at bounding box center [218, 110] width 359 height 25
click at [126, 196] on textarea "Description" at bounding box center [218, 185] width 359 height 71
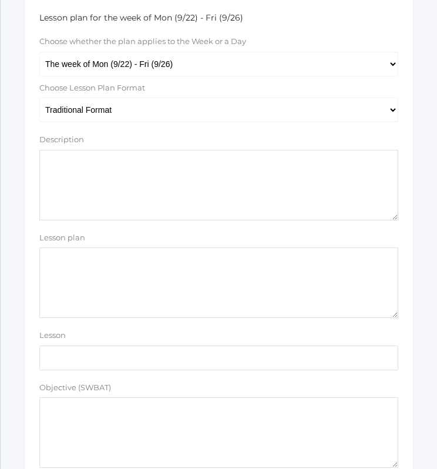
click at [155, 265] on textarea "Lesson plan" at bounding box center [218, 283] width 359 height 71
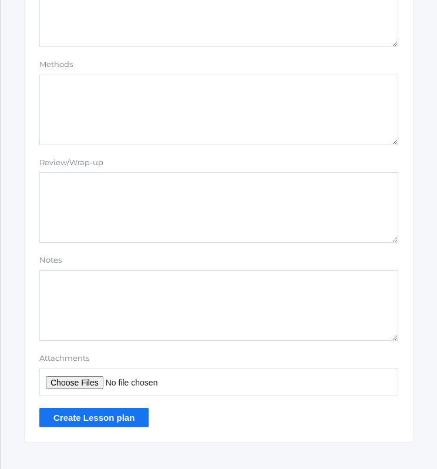
scroll to position [1040, 0]
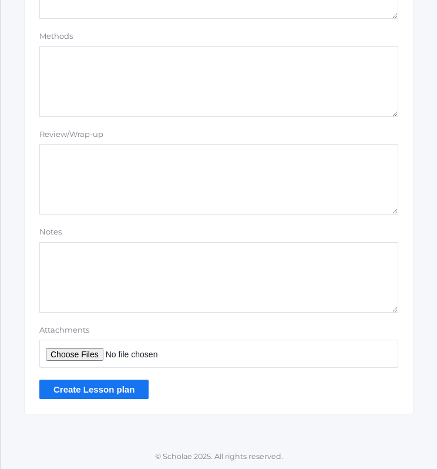
type textarea "Improv games"
click at [89, 387] on input "Create Lesson plan" at bounding box center [93, 389] width 109 height 19
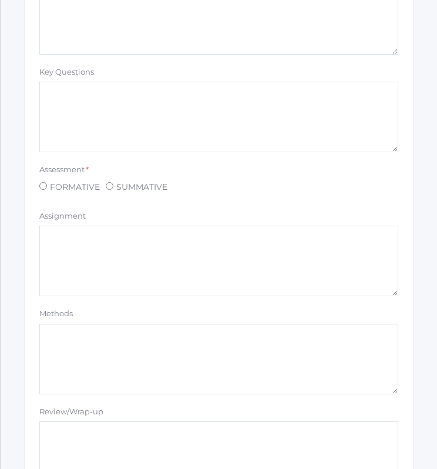
scroll to position [680, 0]
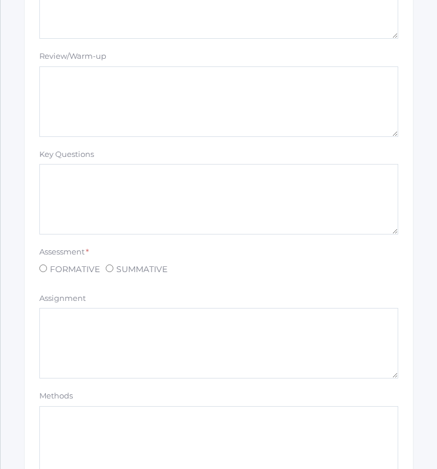
click at [59, 271] on span "FORMATIVE" at bounding box center [73, 269] width 53 height 15
click at [47, 271] on input "FORMATIVE" at bounding box center [43, 269] width 8 height 8
radio input "true"
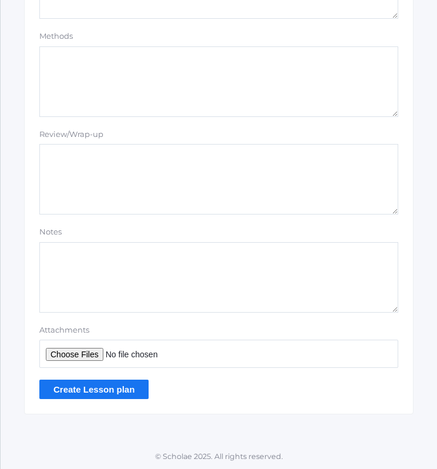
click at [87, 393] on input "Create Lesson plan" at bounding box center [93, 389] width 109 height 19
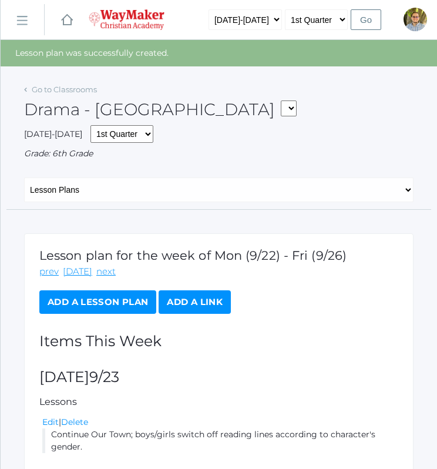
click at [51, 95] on div "Go to Classrooms" at bounding box center [60, 90] width 73 height 12
click at [52, 90] on link "Go to Classrooms" at bounding box center [64, 89] width 65 height 9
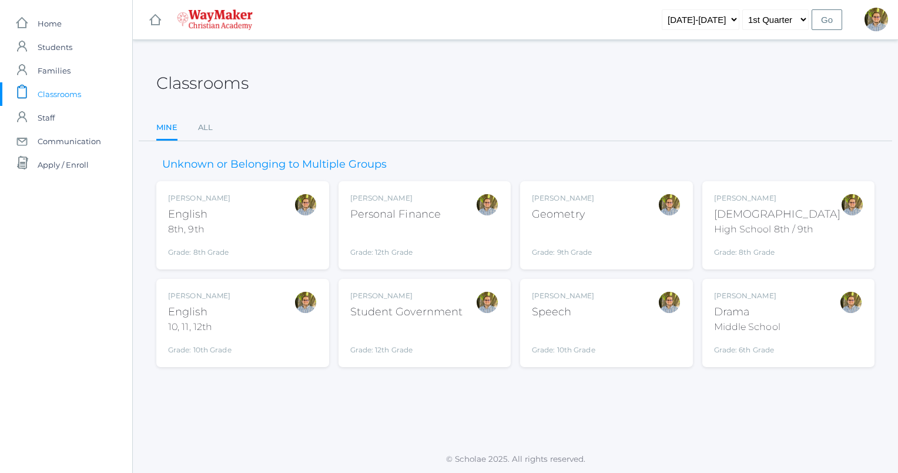
click at [437, 217] on div "Kylen Braileanu Geometry Grade: 9th Grade GEOM" at bounding box center [606, 225] width 149 height 65
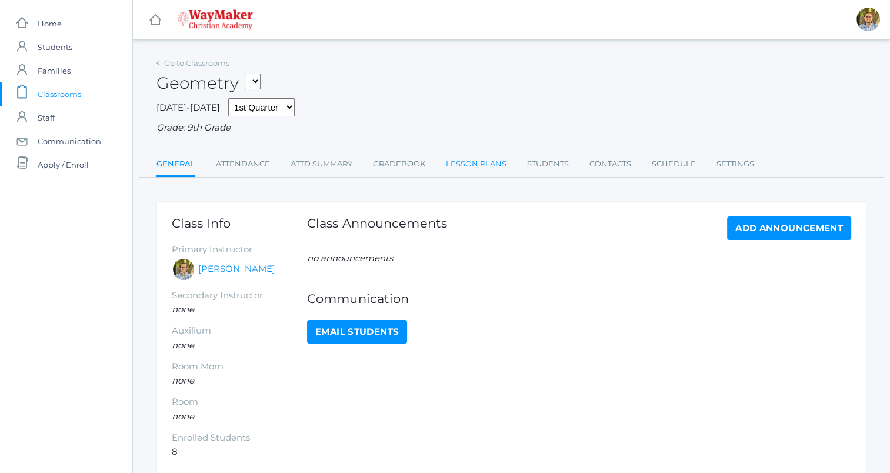
click at [463, 174] on link "Lesson Plans" at bounding box center [476, 164] width 61 height 24
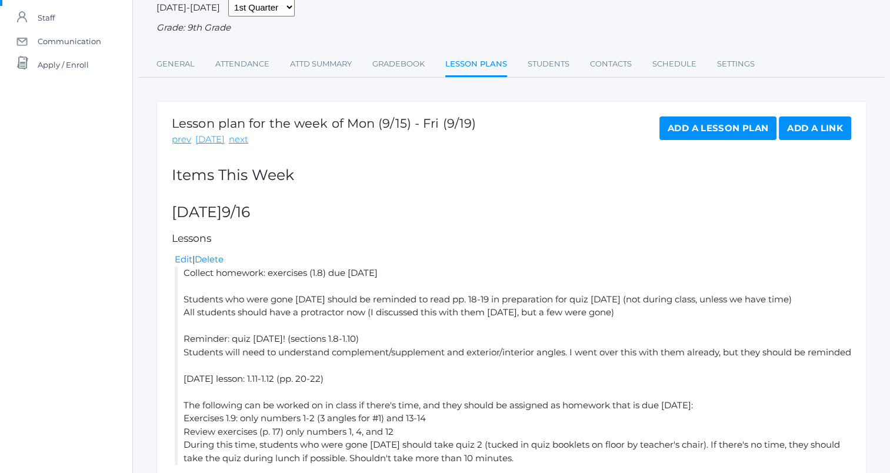
scroll to position [98, 0]
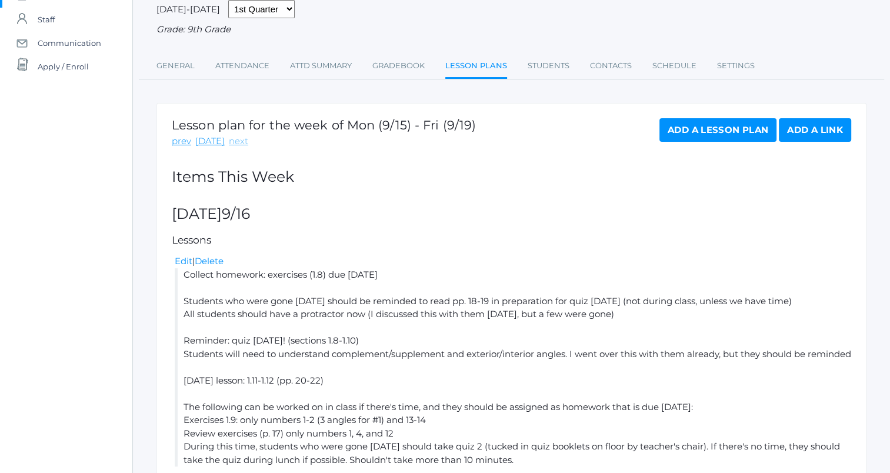
click at [235, 139] on link "next" at bounding box center [238, 142] width 19 height 14
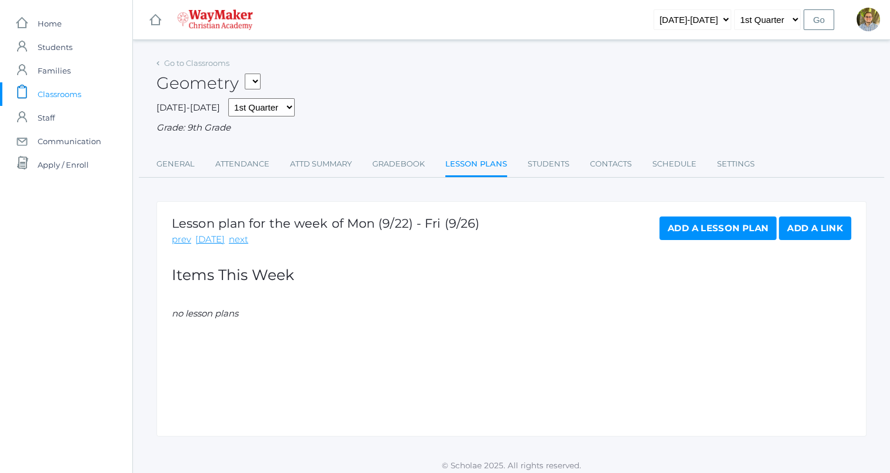
click at [693, 218] on link "Add a Lesson Plan" at bounding box center [717, 228] width 117 height 24
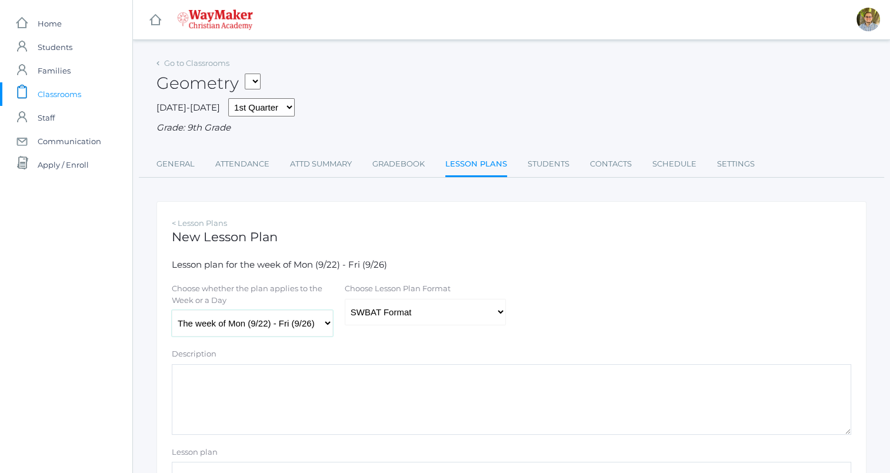
click at [298, 324] on select "The week of Mon (9/22) - Fri (9/26) Monday (9/22) Tuesday (9/23) Wednesday (9/2…" at bounding box center [252, 323] width 161 height 26
select select "2025-09-23"
click at [172, 310] on select "The week of Mon (9/22) - Fri (9/26) Monday (9/22) Tuesday (9/23) Wednesday (9/2…" at bounding box center [252, 323] width 161 height 26
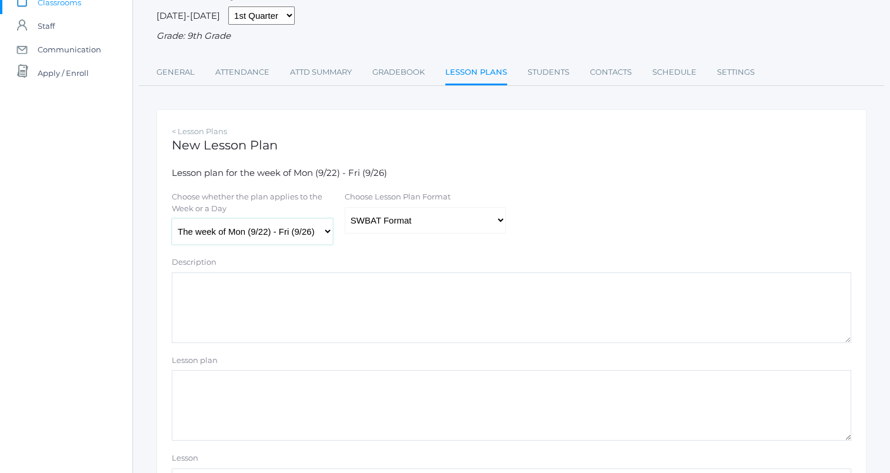
scroll to position [95, 0]
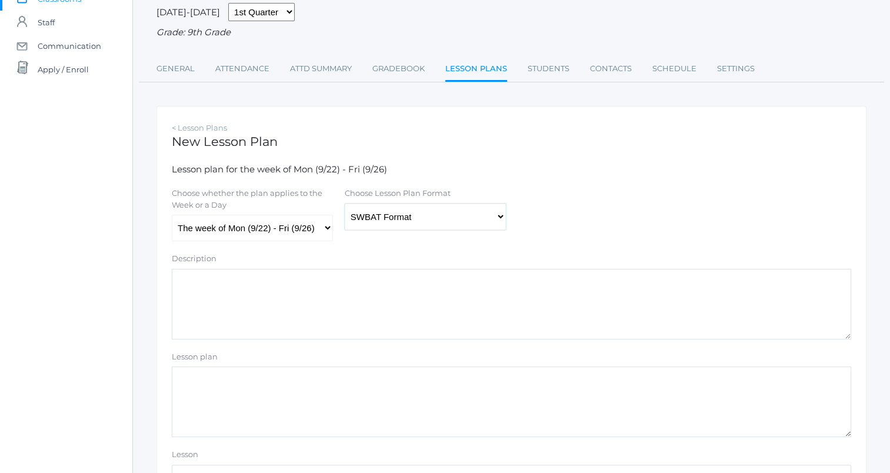
click at [440, 225] on select "Traditional Format SWBAT Format" at bounding box center [425, 216] width 161 height 26
select select "legacy"
click at [345, 203] on select "Traditional Format SWBAT Format" at bounding box center [425, 216] width 161 height 26
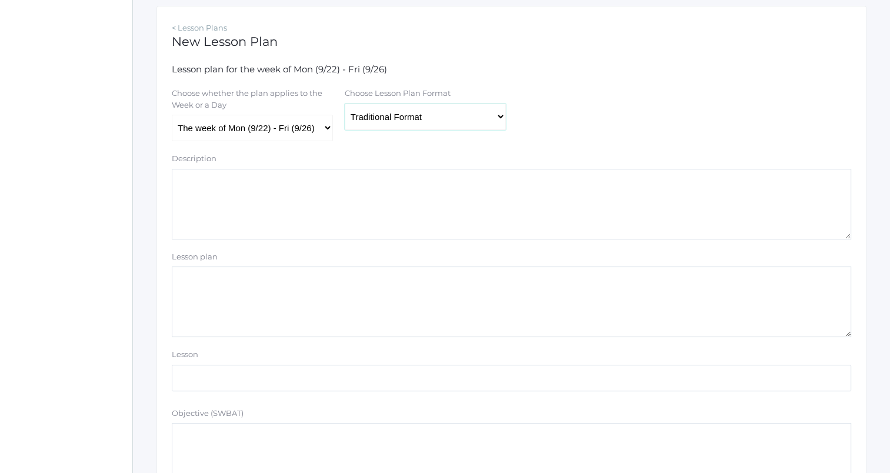
scroll to position [192, 0]
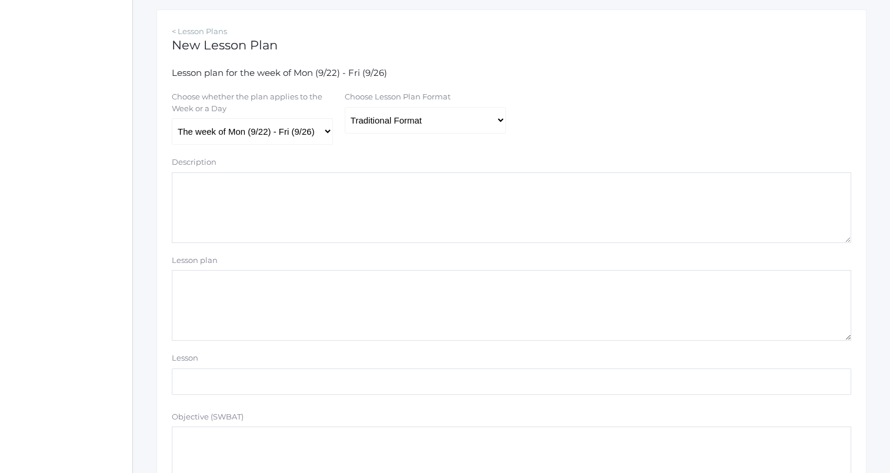
click at [389, 313] on textarea "Lesson plan" at bounding box center [511, 305] width 679 height 71
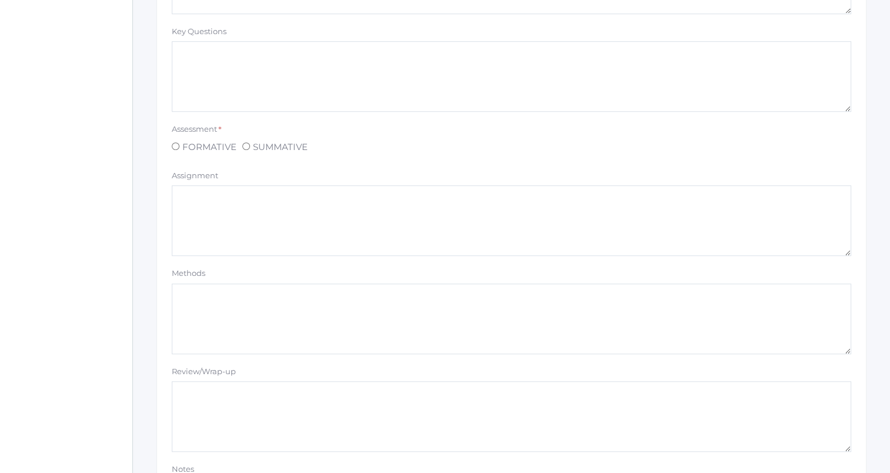
scroll to position [776, 0]
type textarea "Quiz 4"
click at [210, 138] on span "FORMATIVE" at bounding box center [207, 143] width 57 height 15
click at [179, 139] on input "FORMATIVE" at bounding box center [176, 143] width 8 height 8
radio input "true"
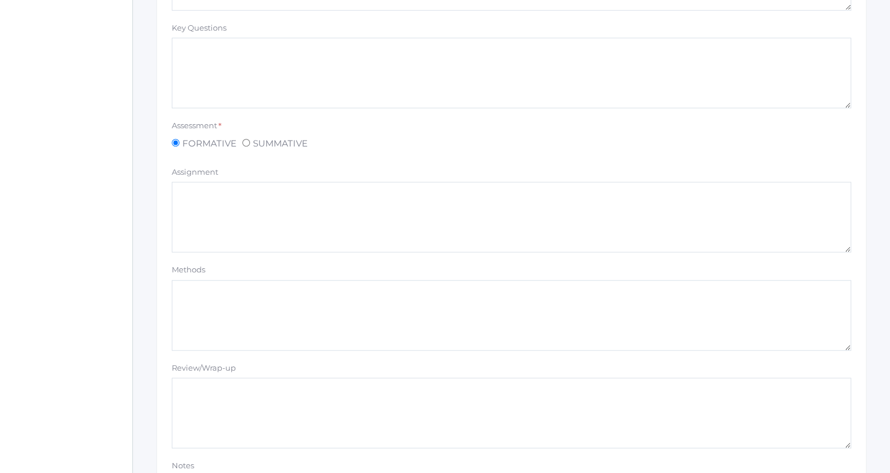
scroll to position [994, 0]
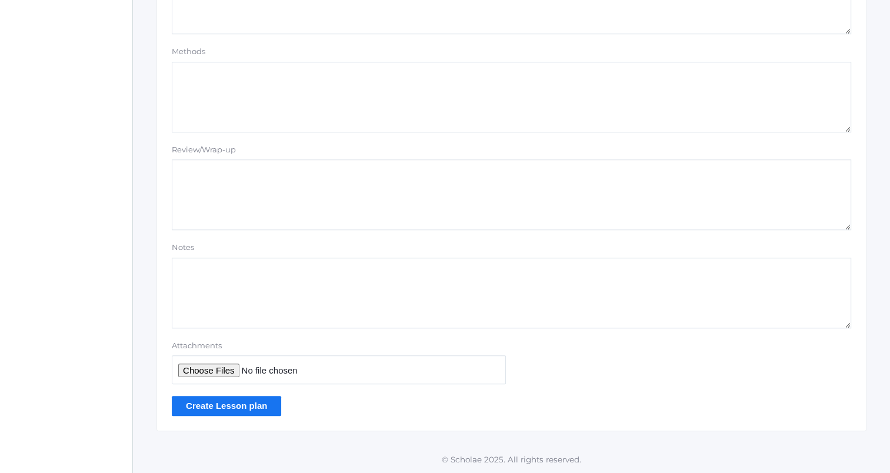
click at [240, 405] on input "Create Lesson plan" at bounding box center [226, 405] width 109 height 19
